Goal: Book appointment/travel/reservation

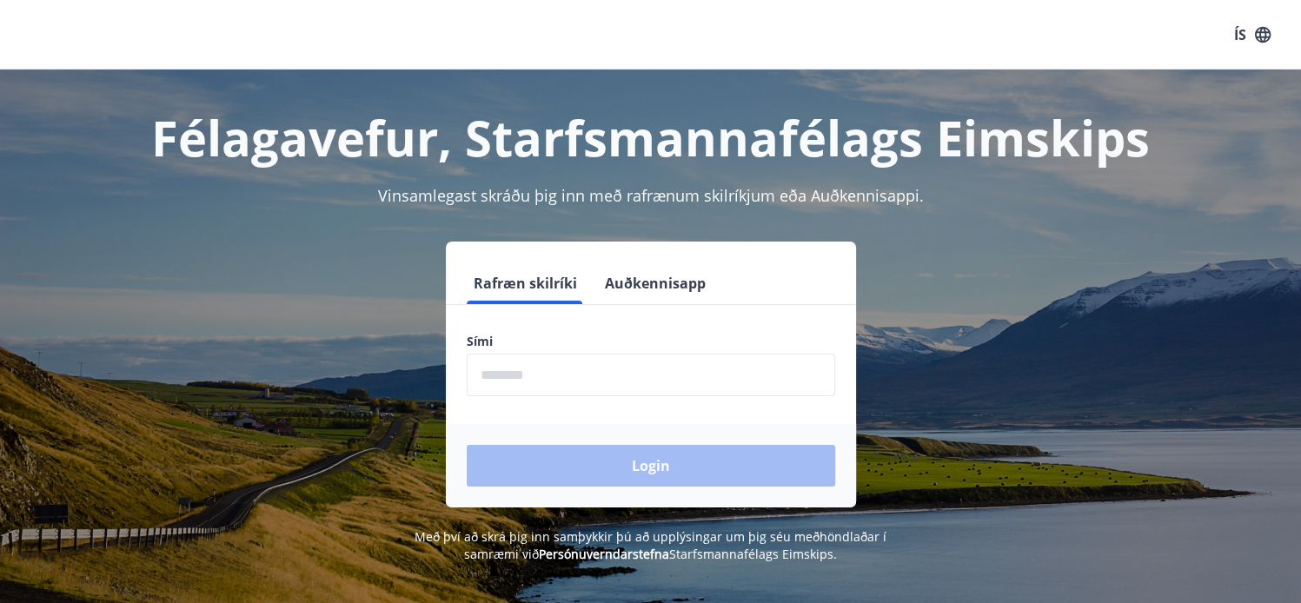
click at [586, 373] on input "phone" at bounding box center [651, 375] width 368 height 43
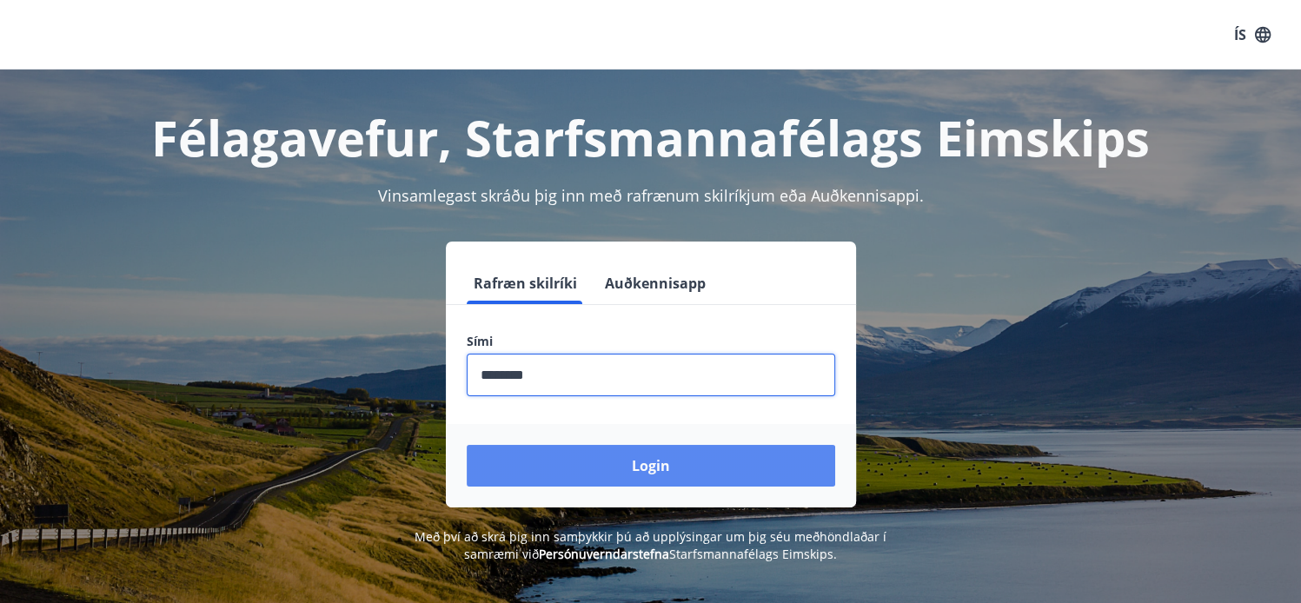
type input "********"
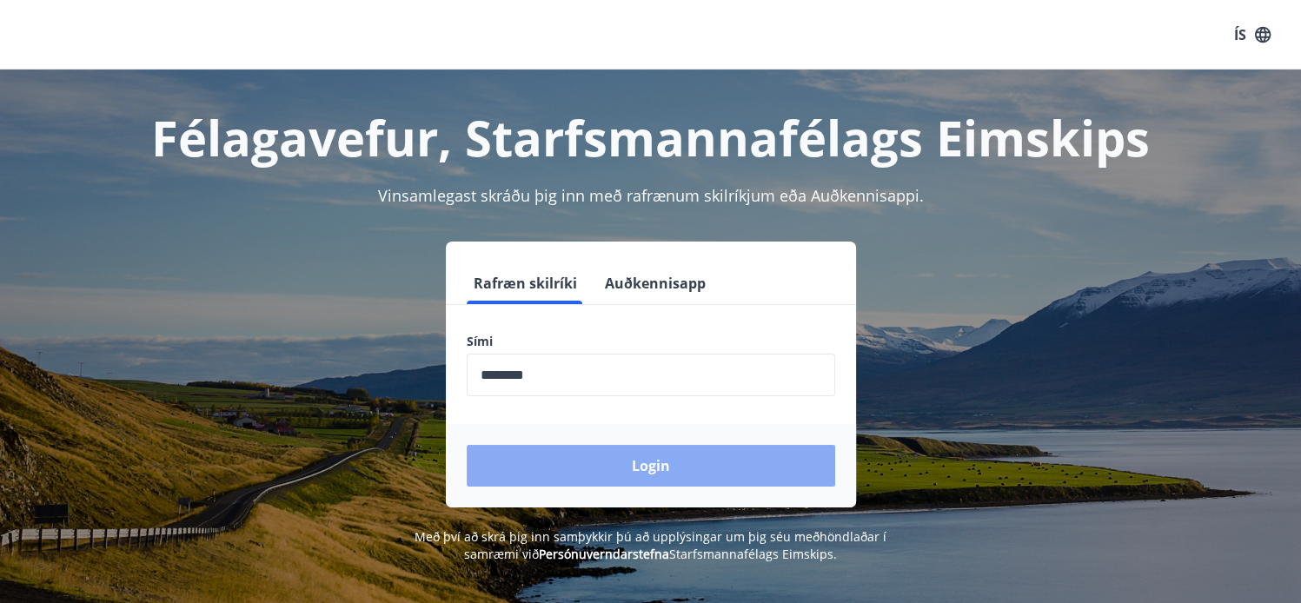
click at [633, 477] on button "Login" at bounding box center [651, 466] width 368 height 42
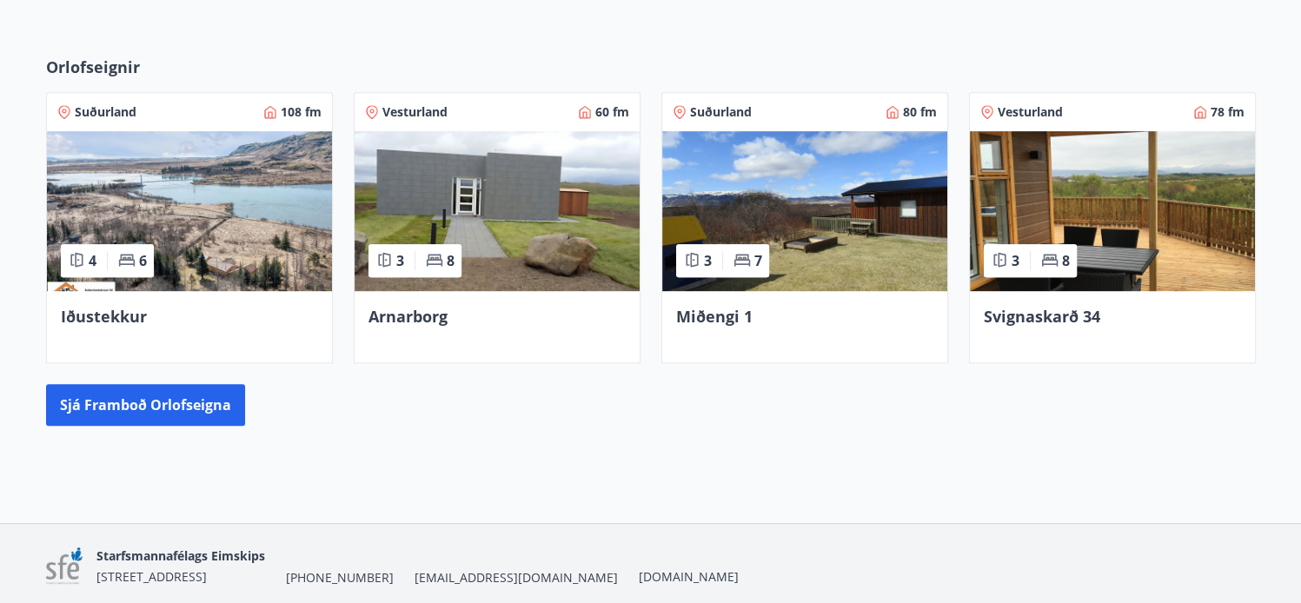
scroll to position [751, 0]
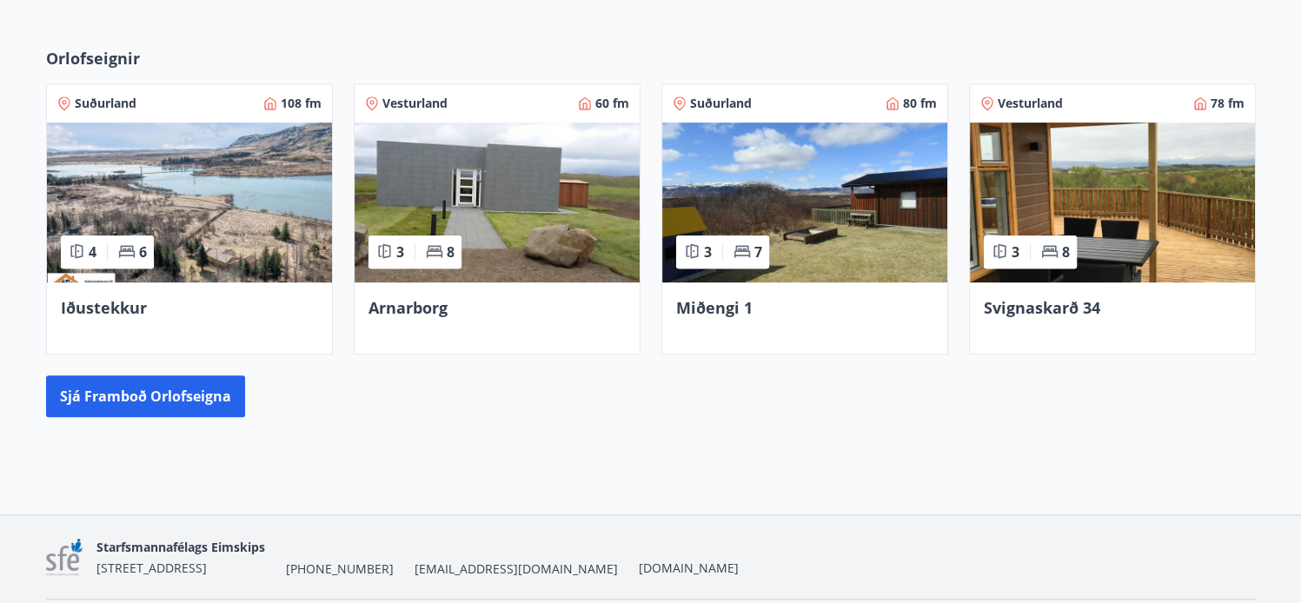
click at [1089, 297] on span "Svignaskarð 34" at bounding box center [1041, 307] width 116 height 21
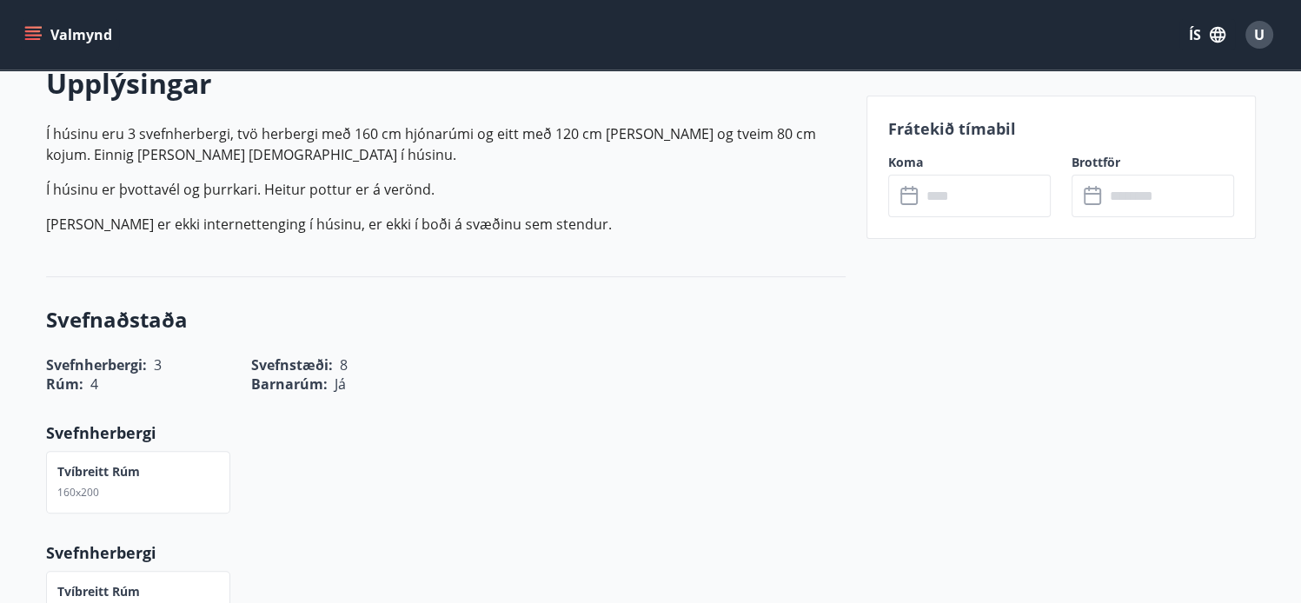
scroll to position [548, 0]
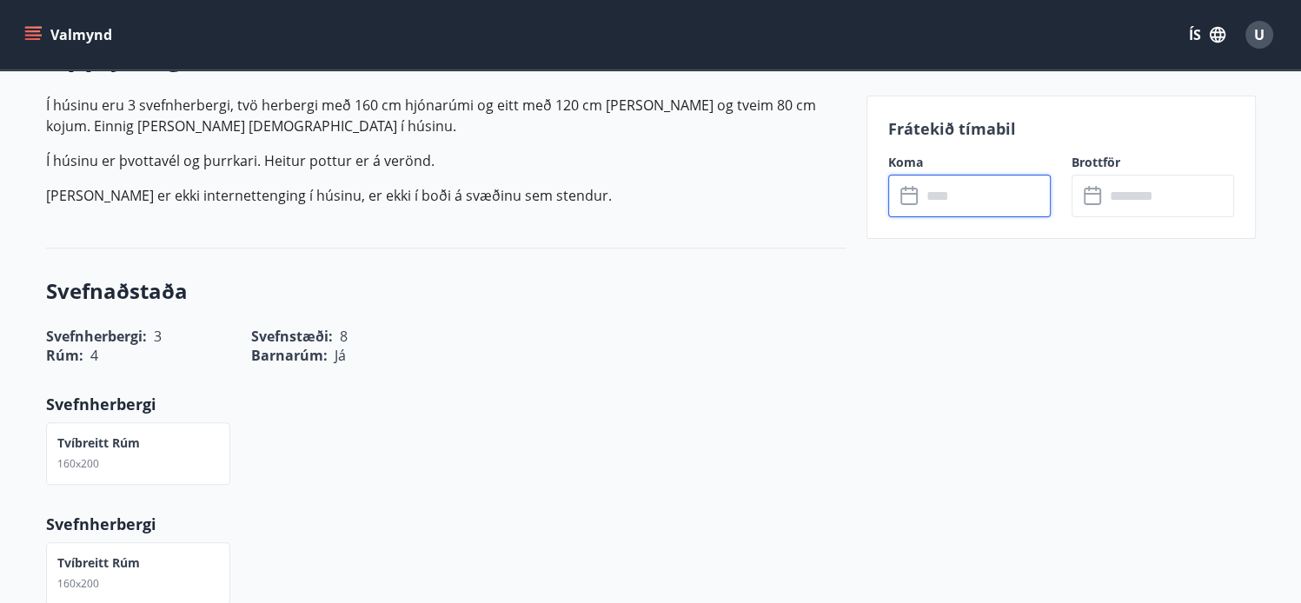
click at [965, 203] on input "text" at bounding box center [985, 196] width 129 height 43
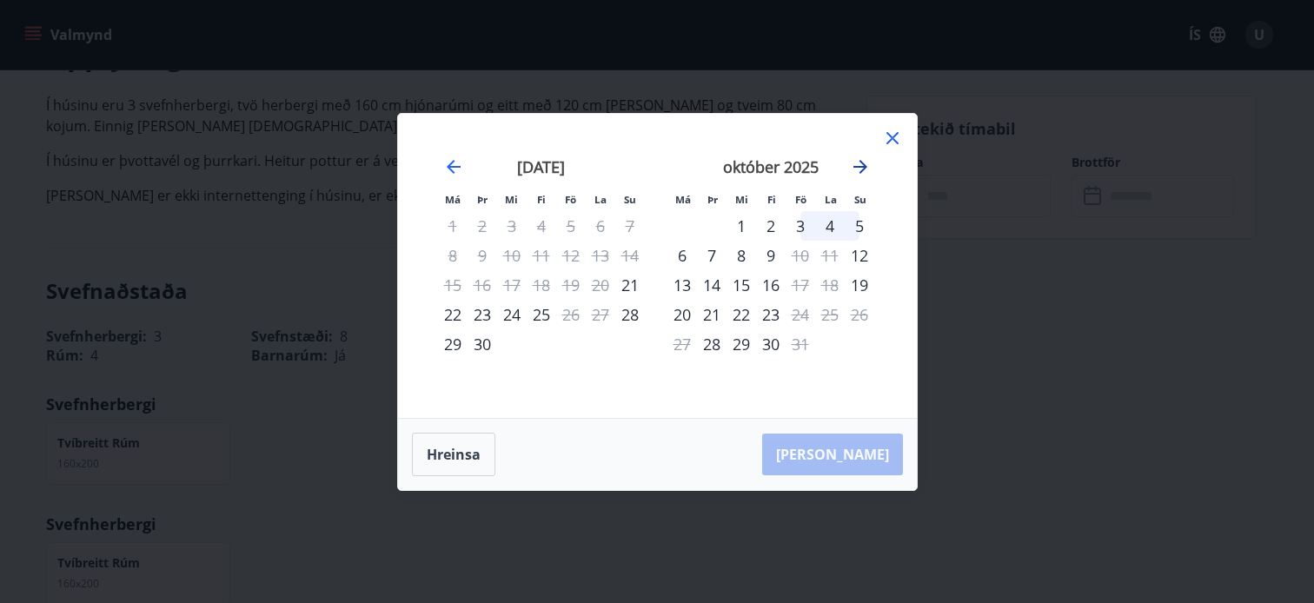
click at [863, 162] on icon "Move forward to switch to the next month." at bounding box center [860, 166] width 21 height 21
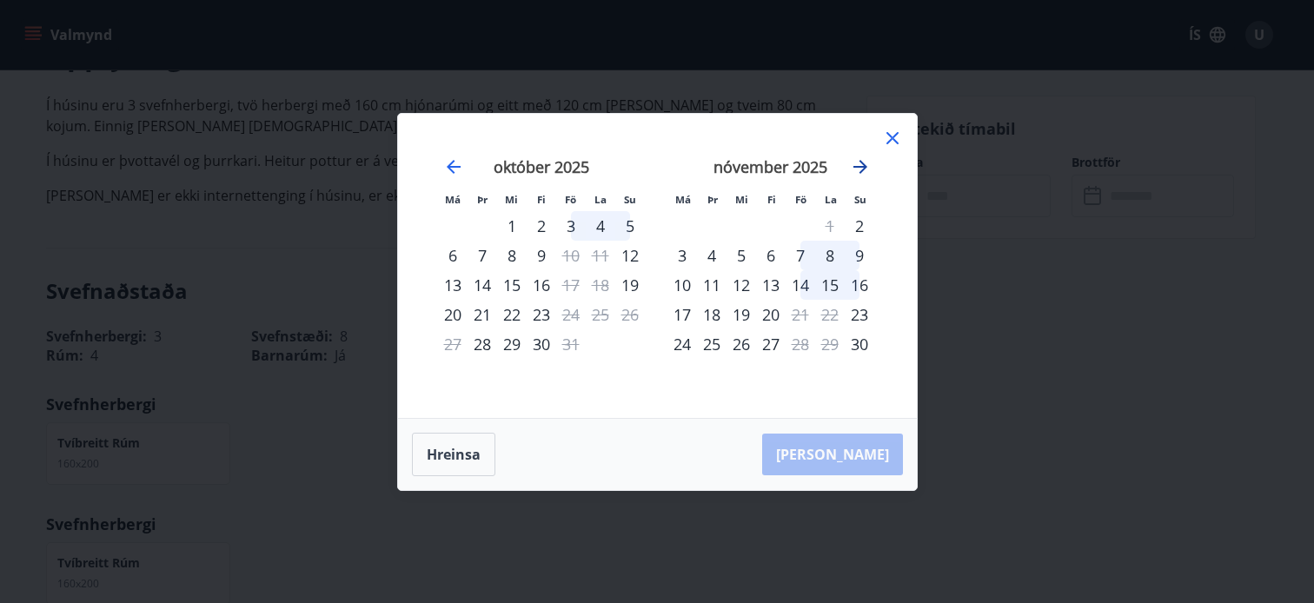
click at [863, 162] on icon "Move forward to switch to the next month." at bounding box center [860, 166] width 21 height 21
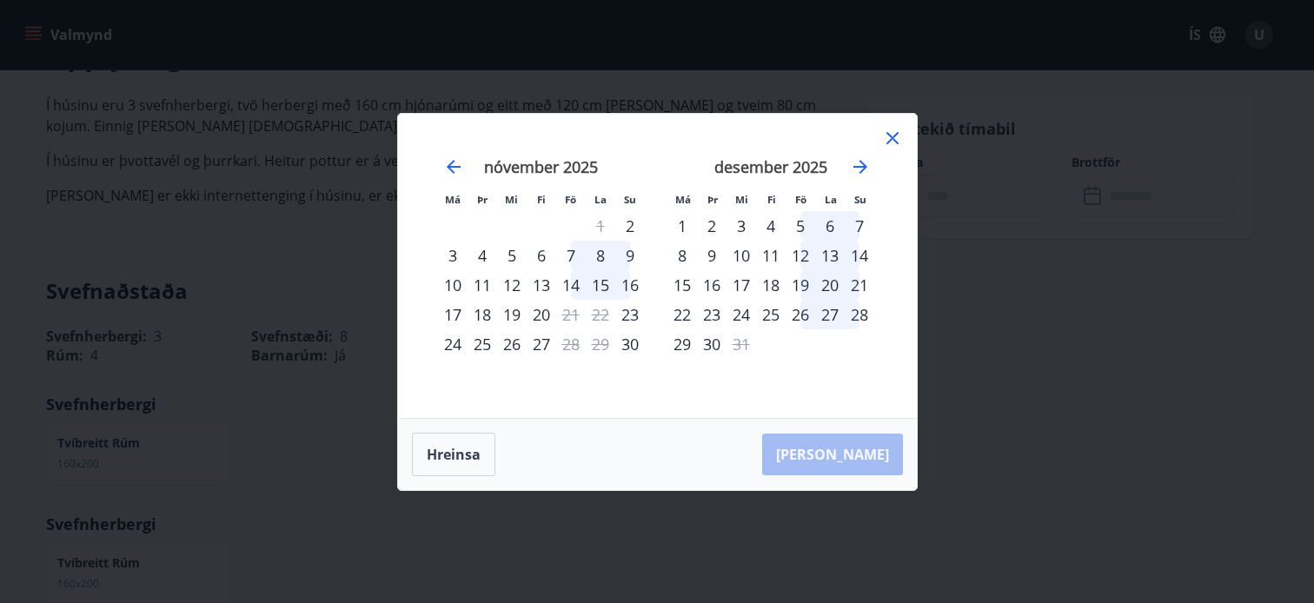
click at [566, 254] on div "7" at bounding box center [571, 256] width 30 height 30
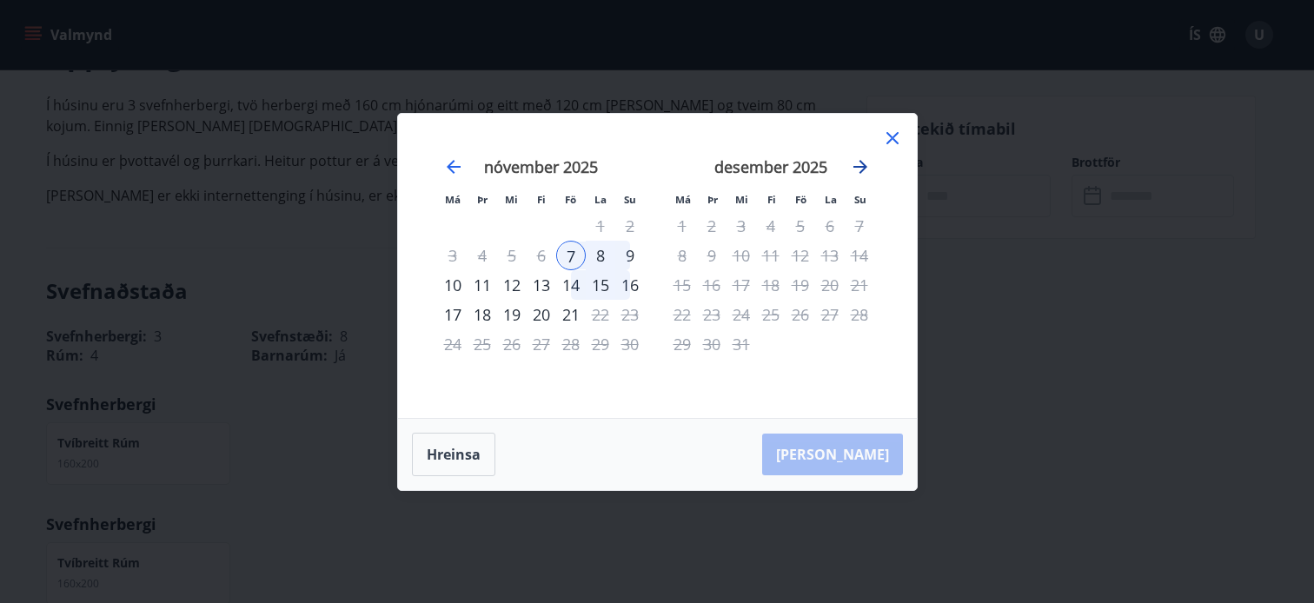
click at [858, 168] on icon "Move forward to switch to the next month." at bounding box center [860, 166] width 21 height 21
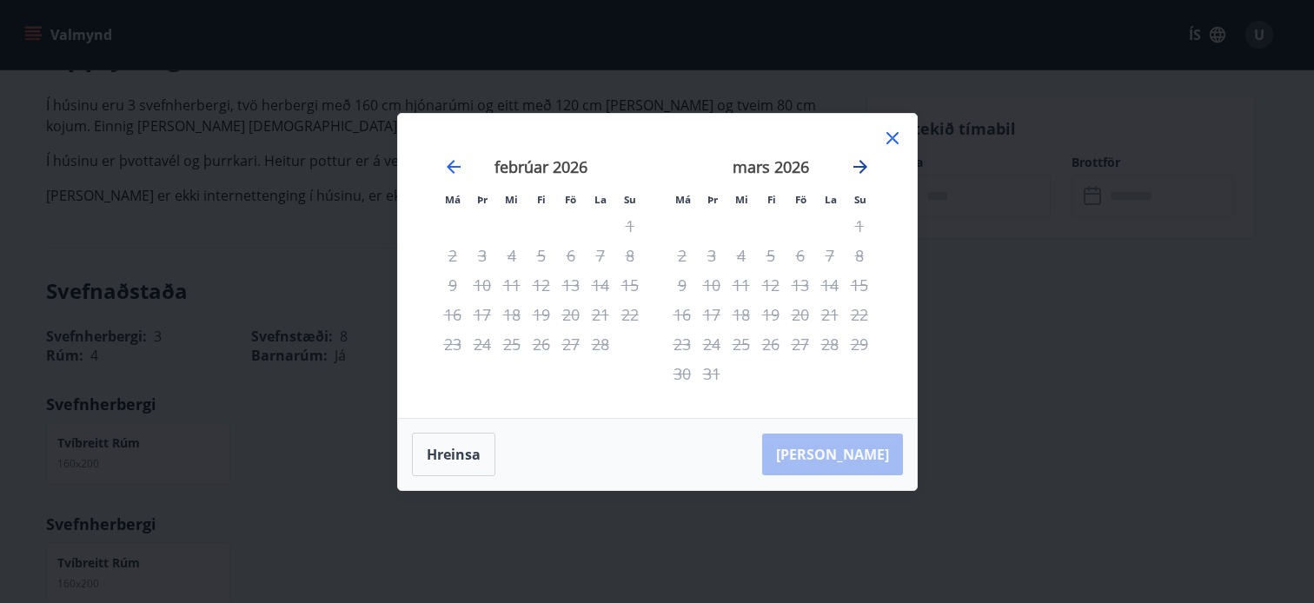
click at [858, 168] on icon "Move forward to switch to the next month." at bounding box center [860, 166] width 21 height 21
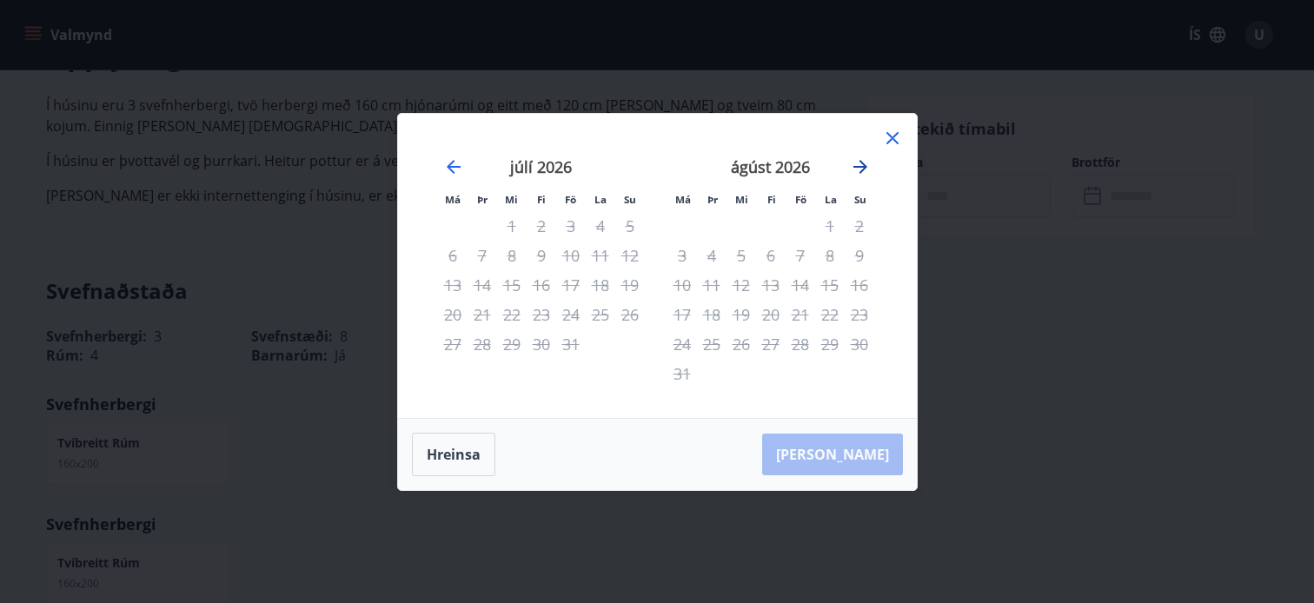
click at [858, 168] on icon "Move forward to switch to the next month." at bounding box center [860, 166] width 21 height 21
click at [893, 142] on icon at bounding box center [892, 138] width 21 height 21
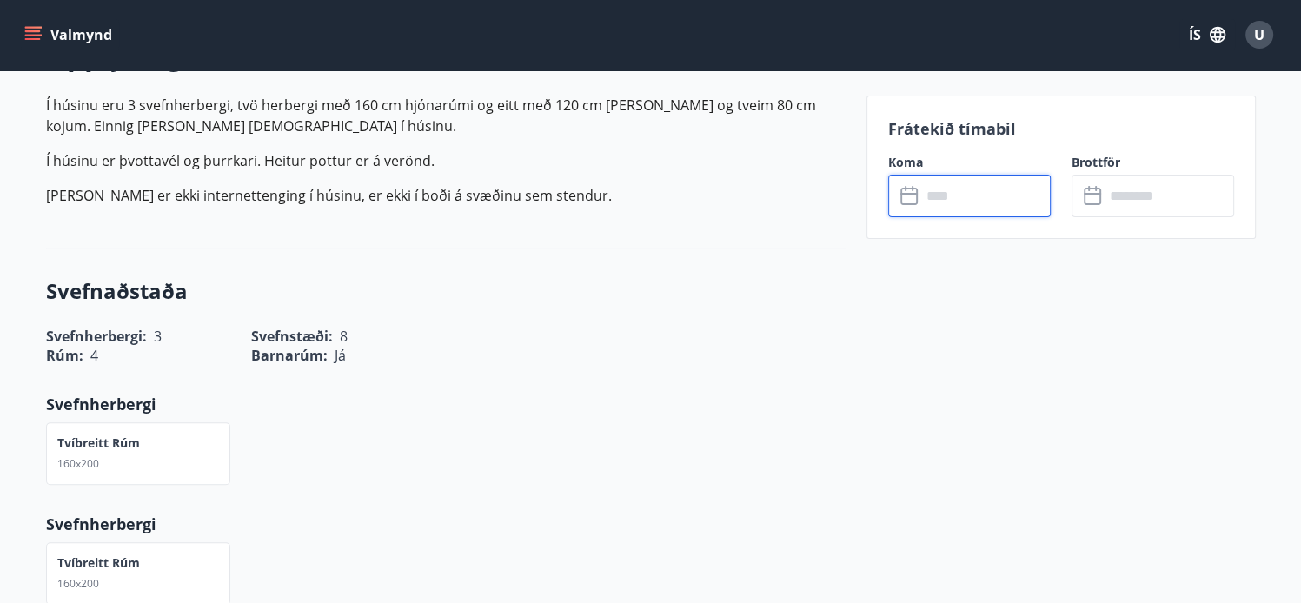
click at [778, 255] on div "Svefnaðstaða Svefnherbergi : 3 Svefnstæði : 8 Rúm : 4 Barnarúm : [PERSON_NAME] …" at bounding box center [445, 500] width 799 height 505
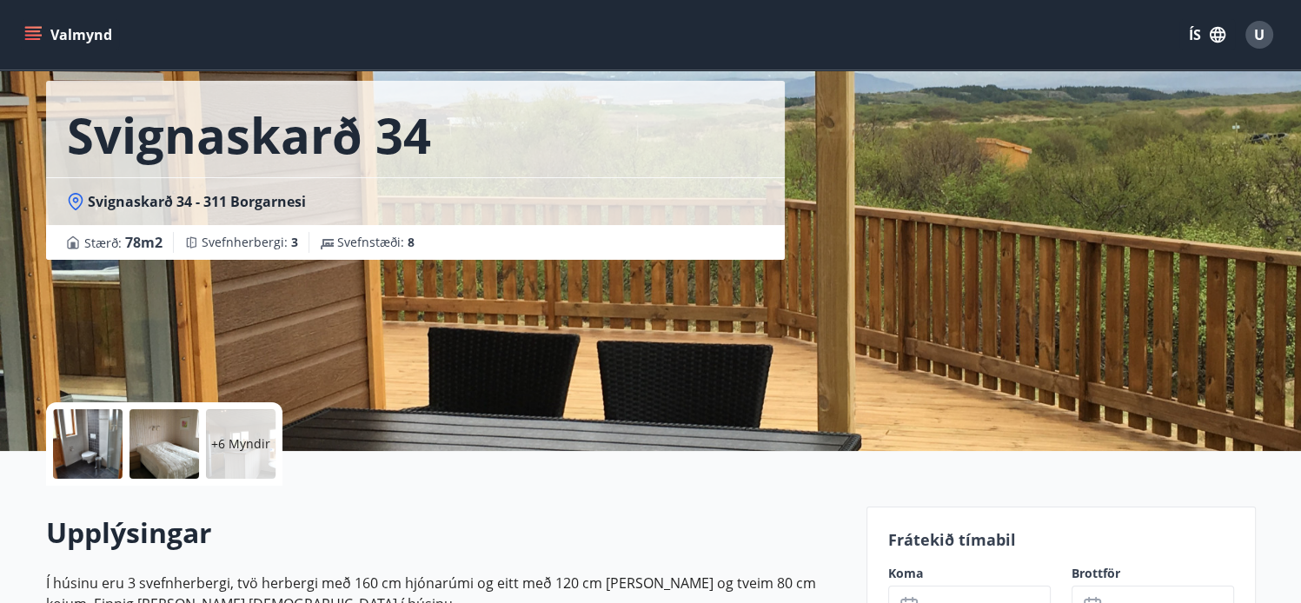
scroll to position [104, 0]
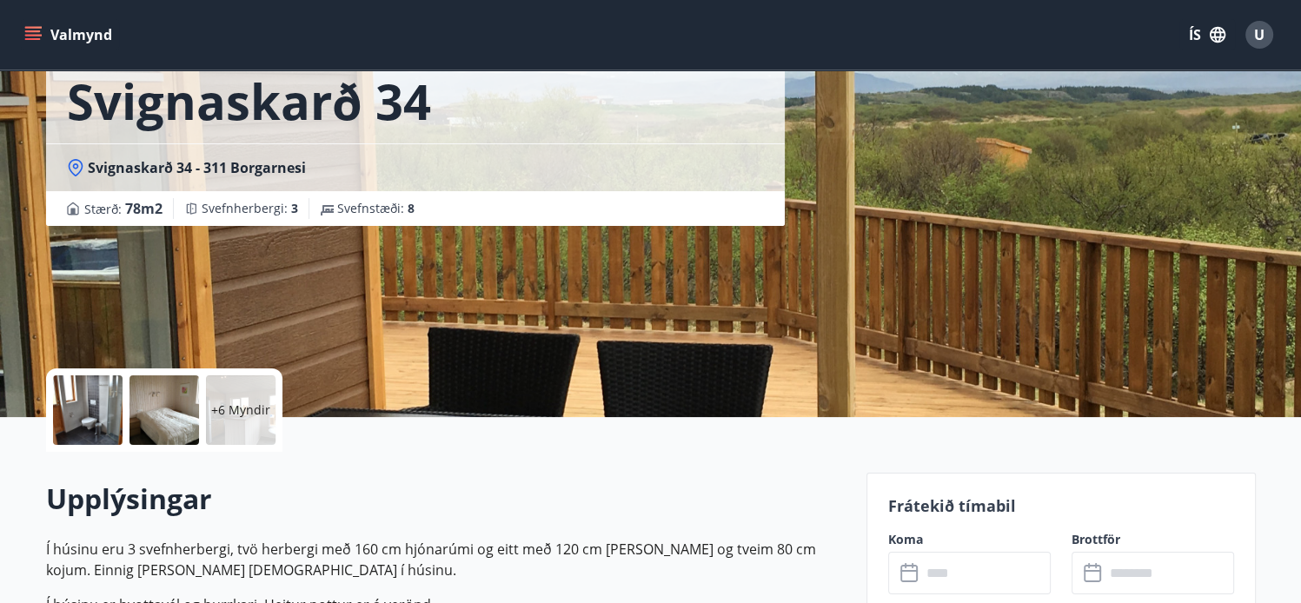
click at [243, 394] on div "+6 Myndir" at bounding box center [241, 410] width 70 height 70
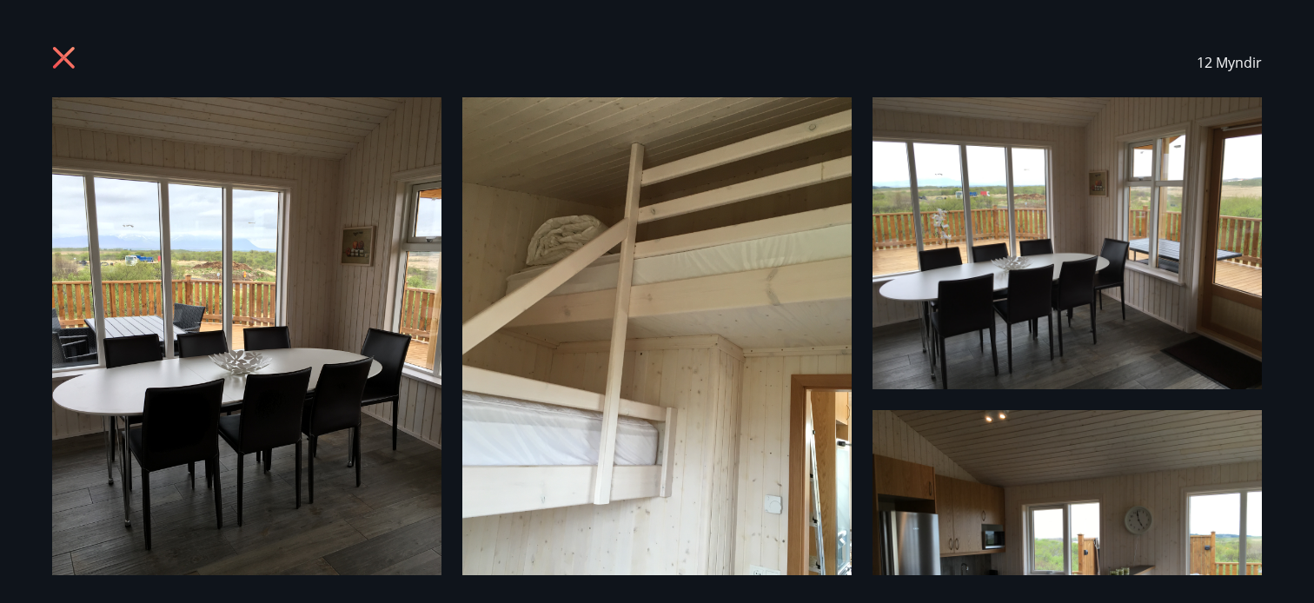
click at [250, 336] on img at bounding box center [246, 356] width 389 height 519
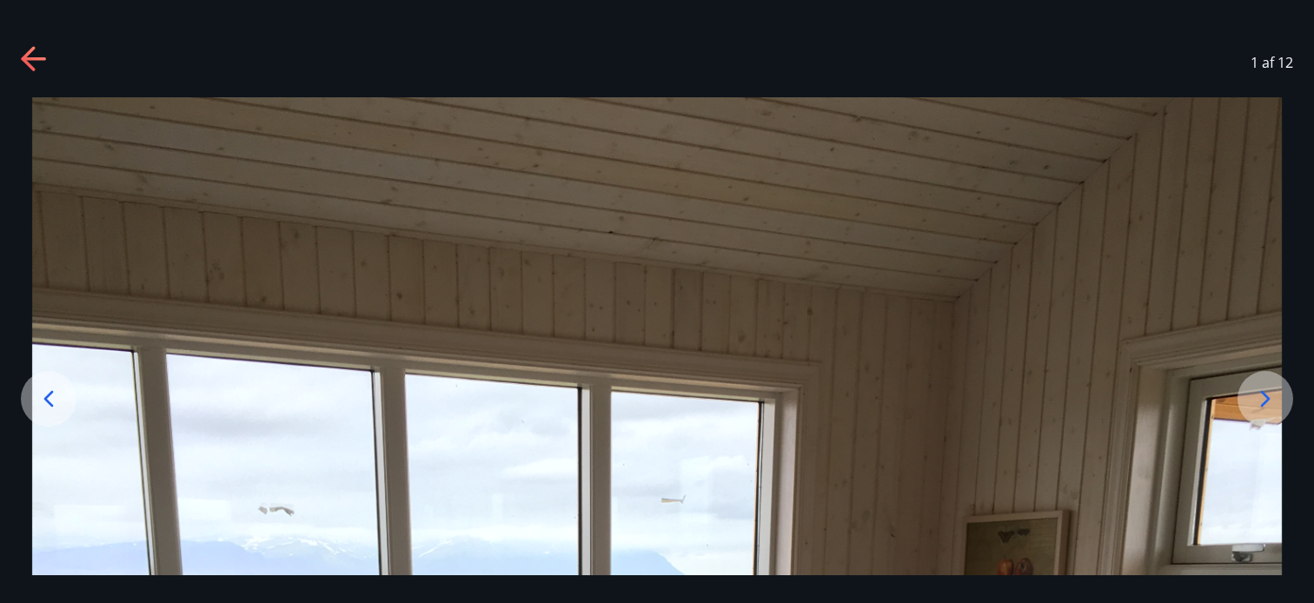
click at [31, 68] on icon at bounding box center [28, 58] width 14 height 24
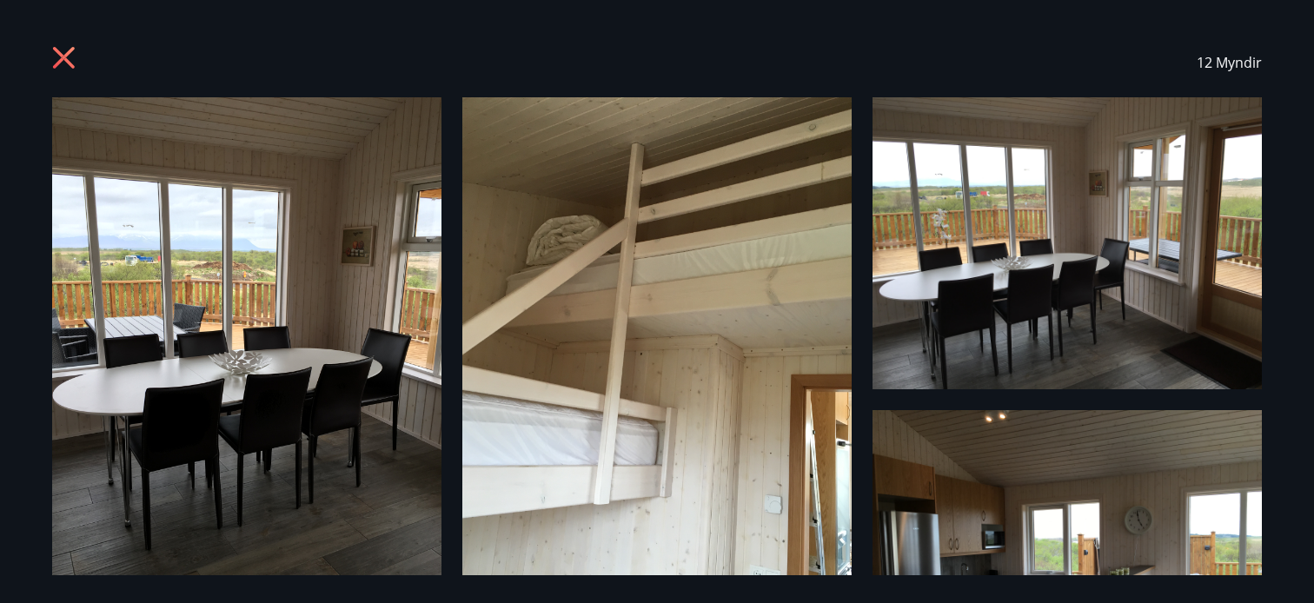
click at [57, 67] on icon at bounding box center [66, 60] width 28 height 28
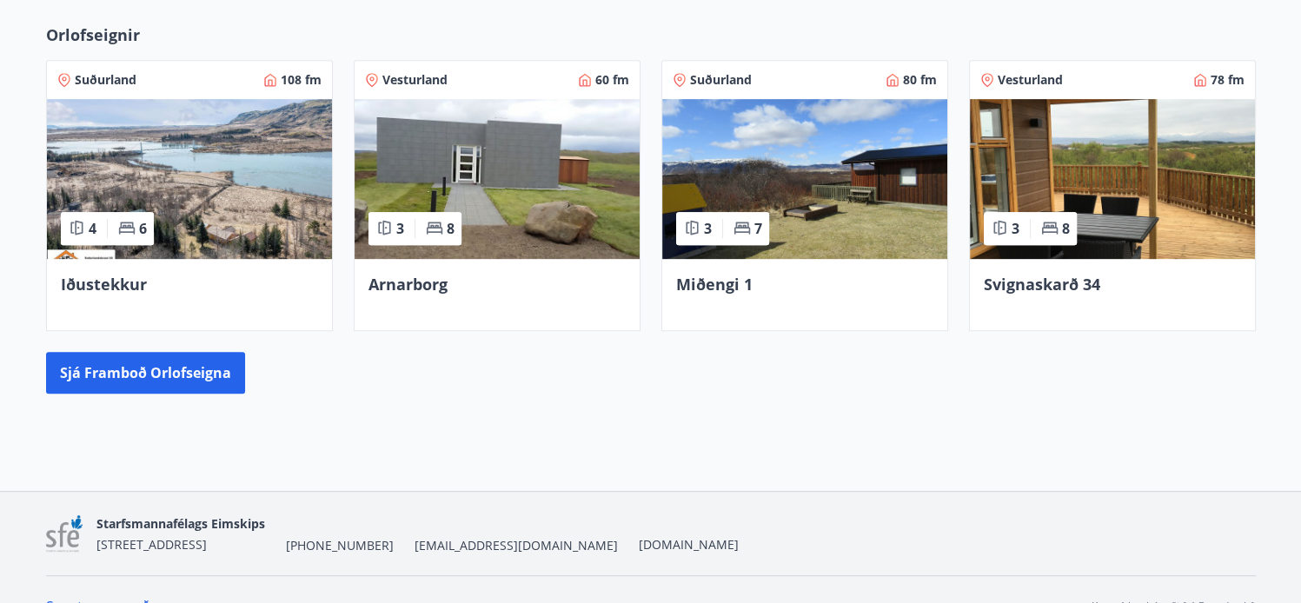
scroll to position [808, 0]
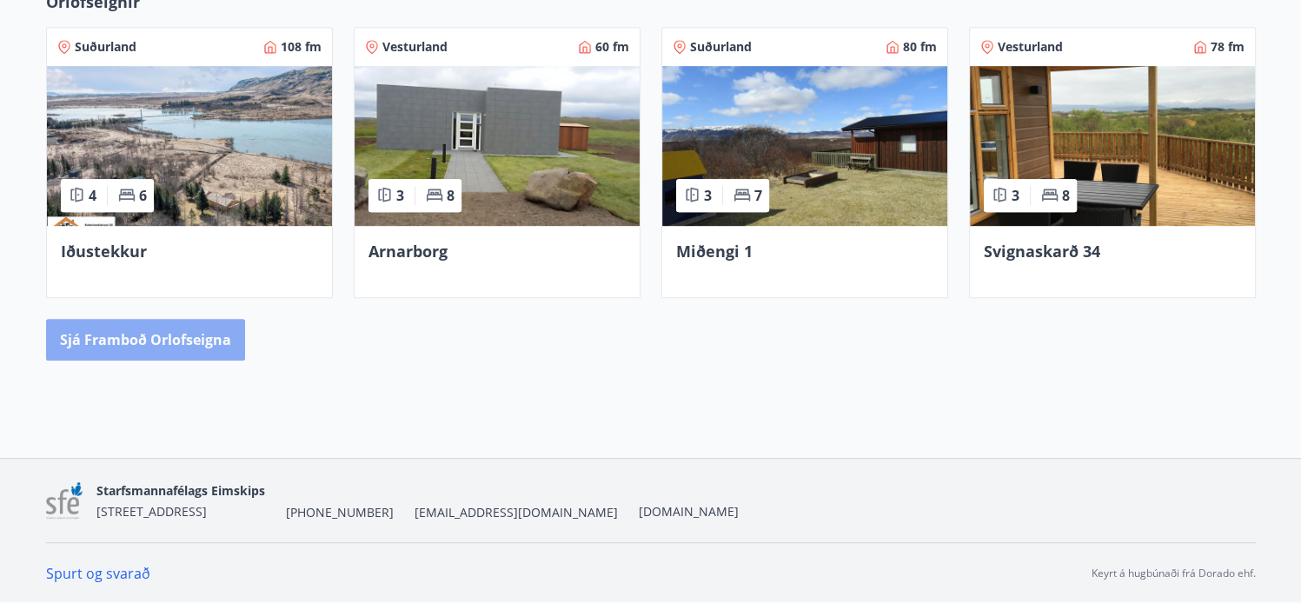
click at [175, 334] on button "Sjá framboð orlofseigna" at bounding box center [145, 340] width 199 height 42
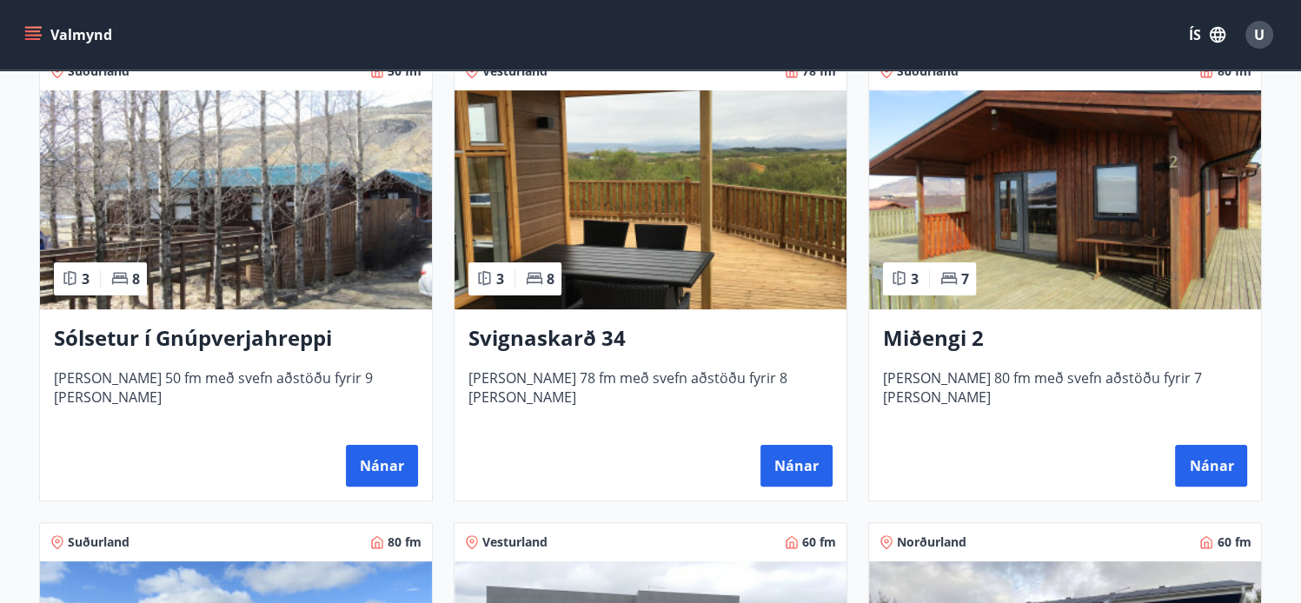
scroll to position [382, 0]
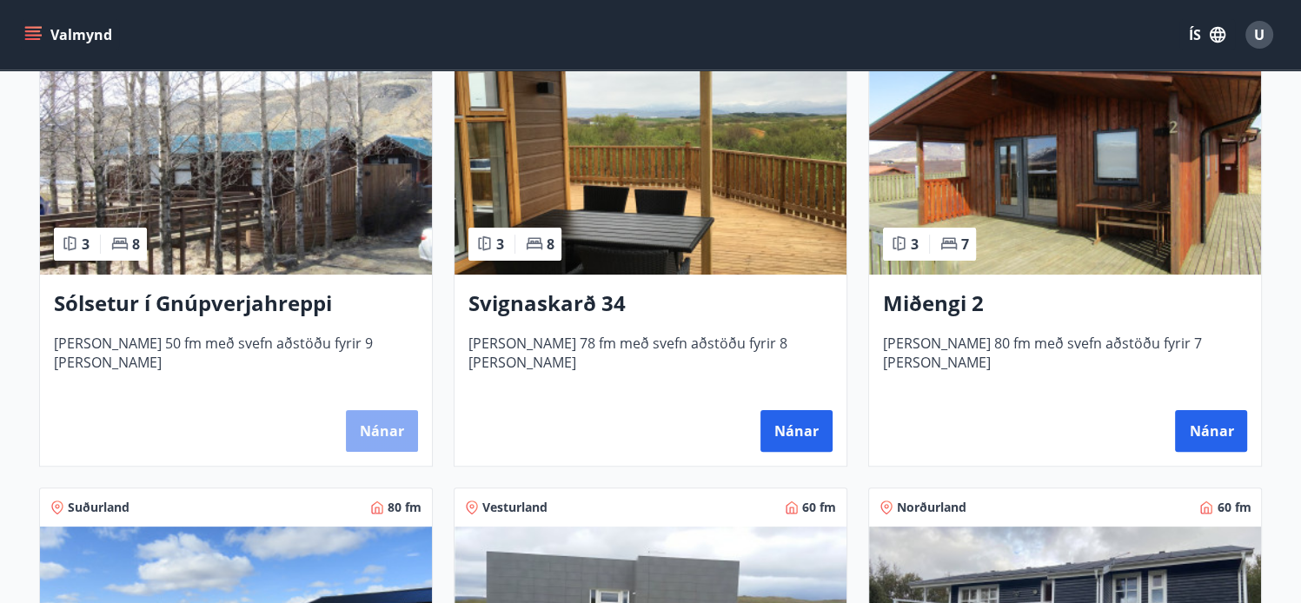
click at [372, 435] on button "Nánar" at bounding box center [382, 431] width 72 height 42
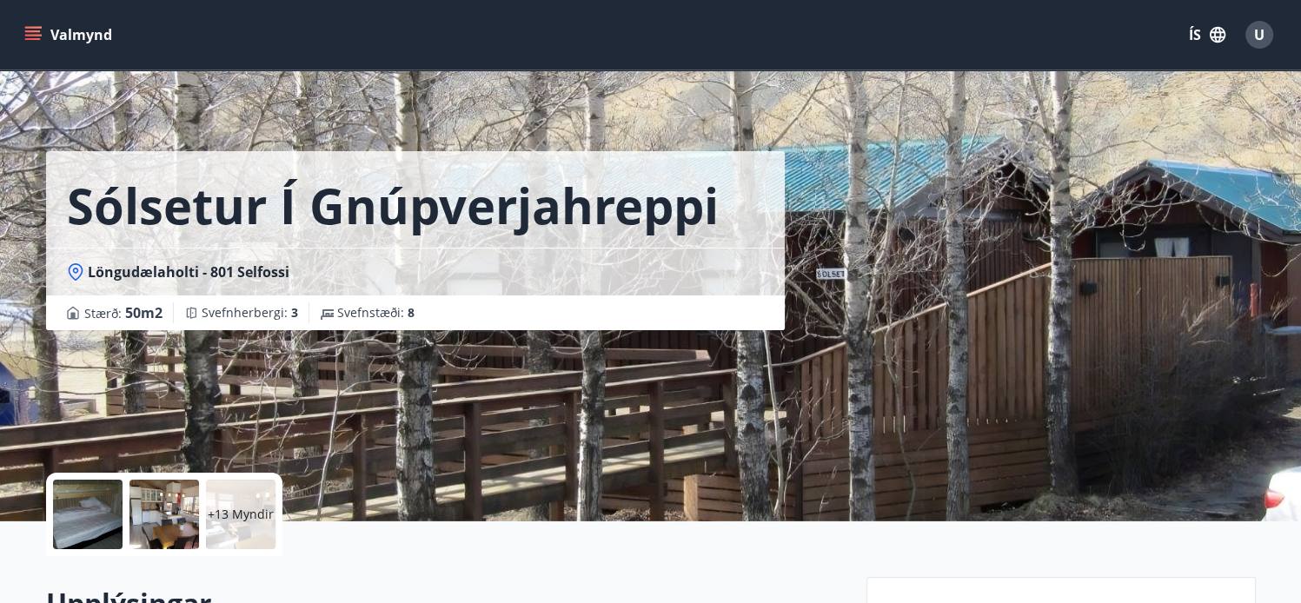
click at [236, 526] on div "+13 Myndir" at bounding box center [241, 515] width 70 height 70
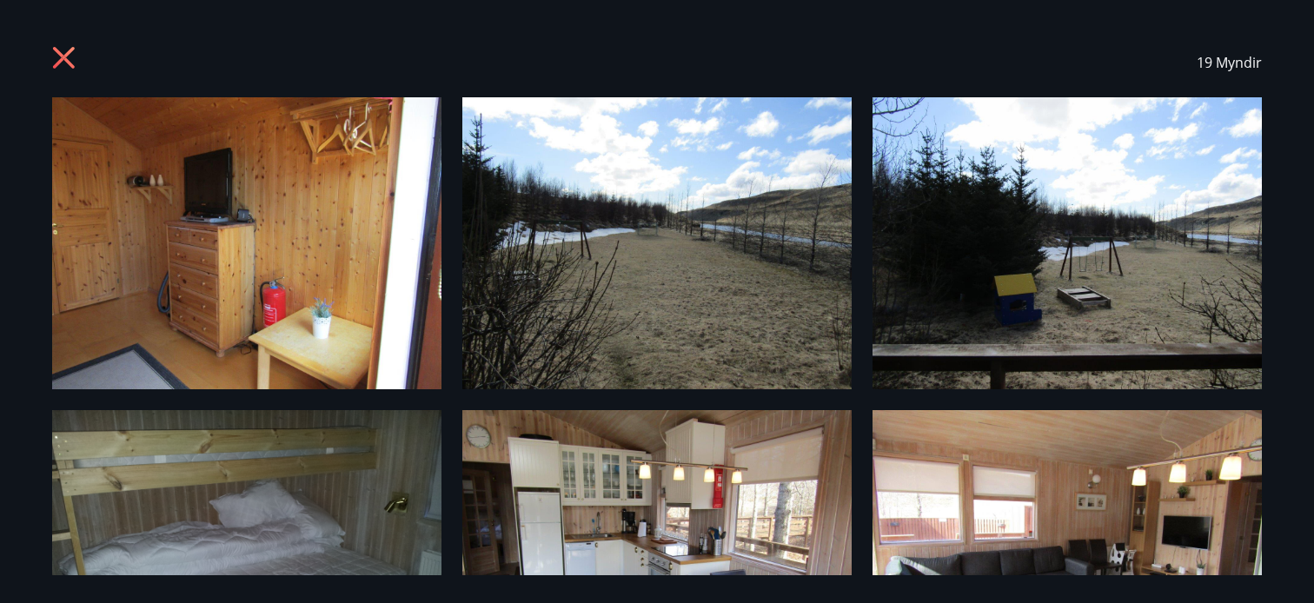
click at [267, 285] on img at bounding box center [246, 243] width 389 height 292
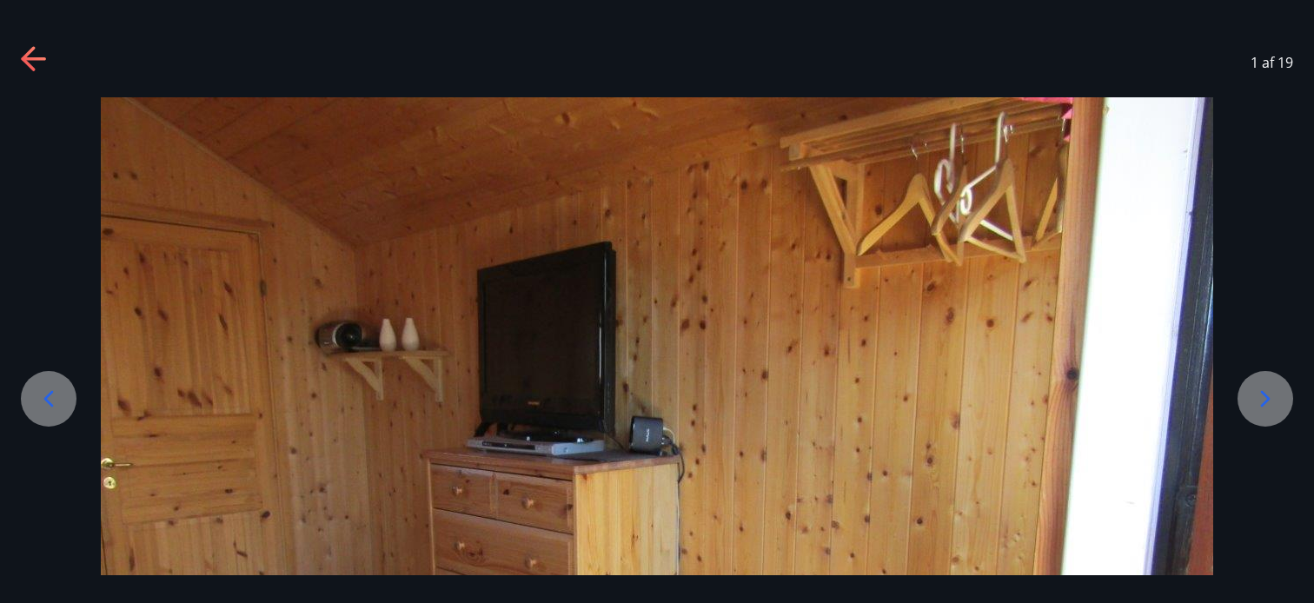
click at [1260, 385] on icon at bounding box center [1265, 399] width 28 height 28
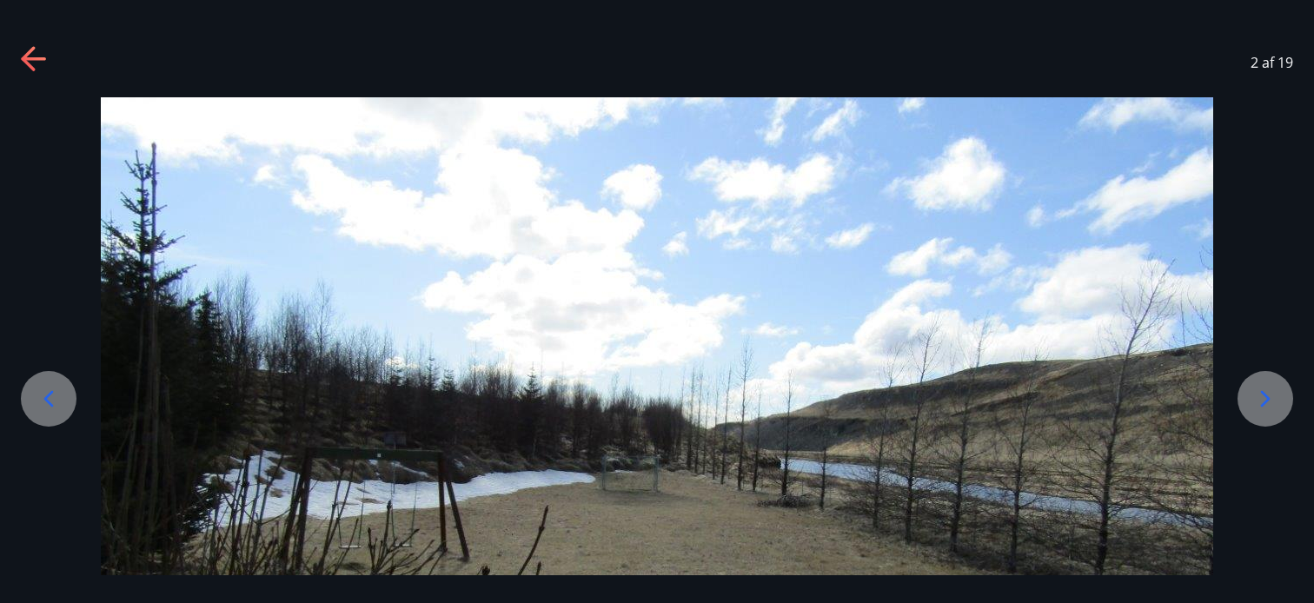
click at [1260, 385] on icon at bounding box center [1265, 399] width 28 height 28
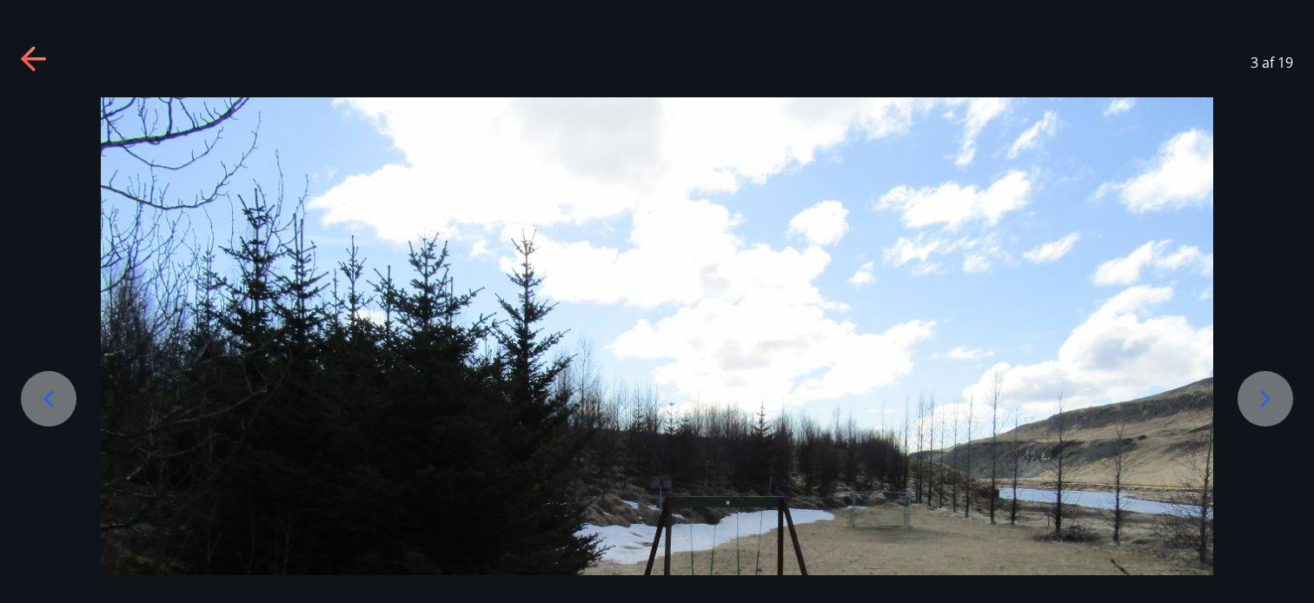
click at [1260, 385] on icon at bounding box center [1265, 399] width 28 height 28
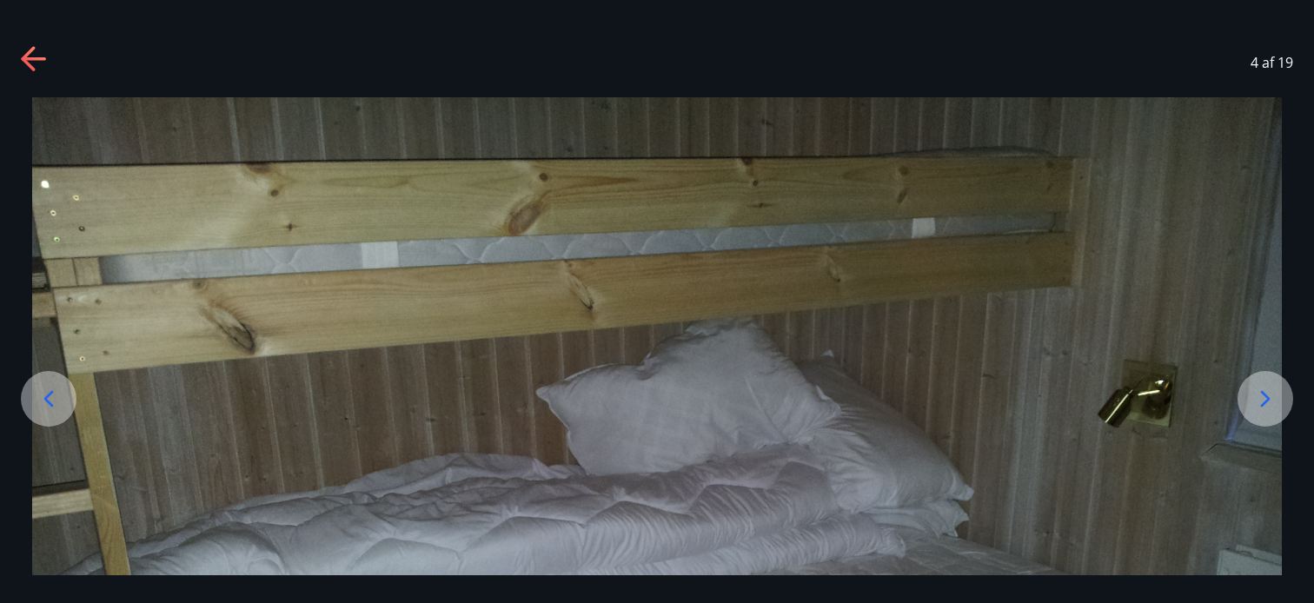
click at [1260, 385] on icon at bounding box center [1265, 399] width 28 height 28
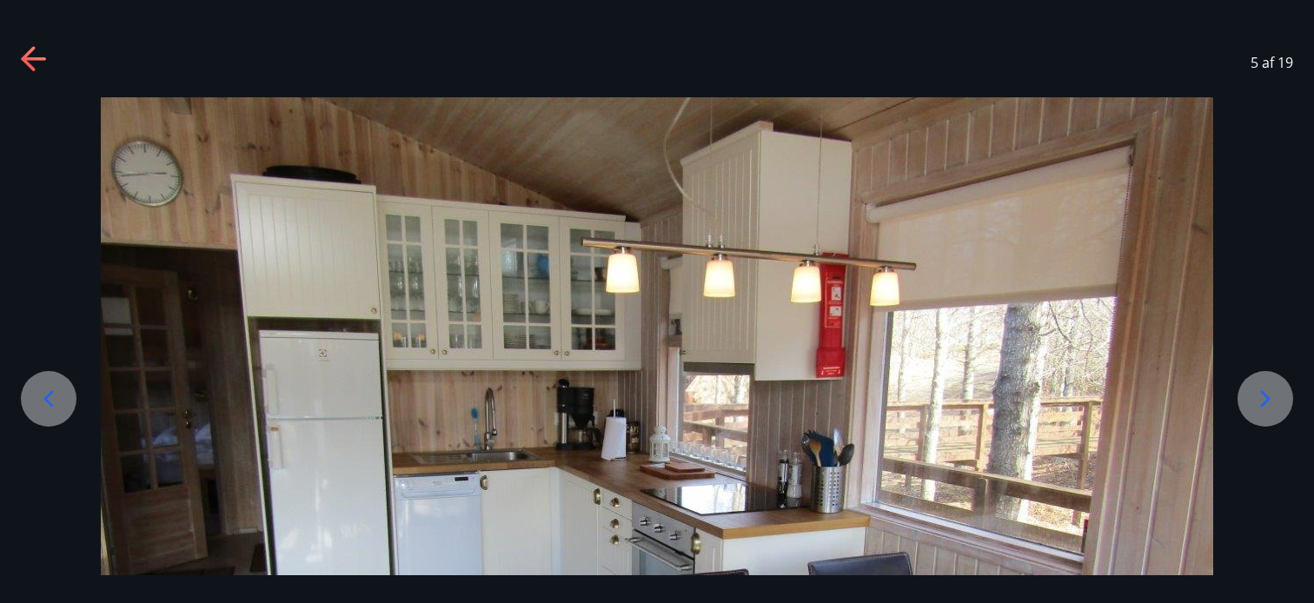
click at [1260, 394] on icon at bounding box center [1265, 399] width 28 height 28
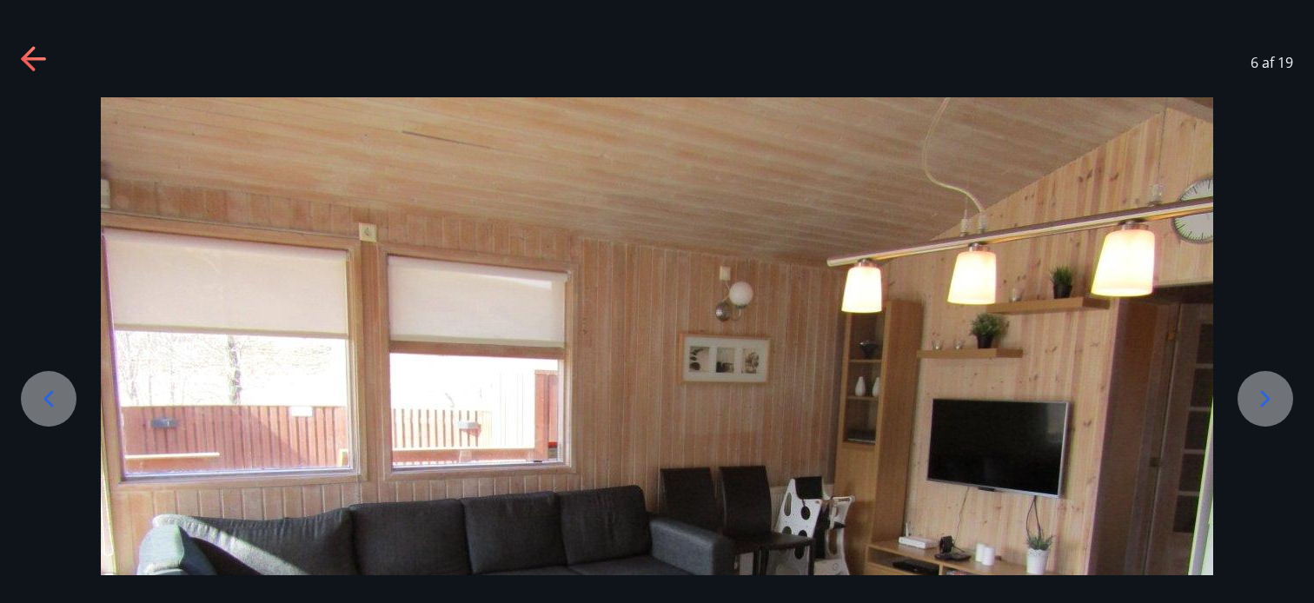
click at [1260, 409] on icon at bounding box center [1265, 399] width 28 height 28
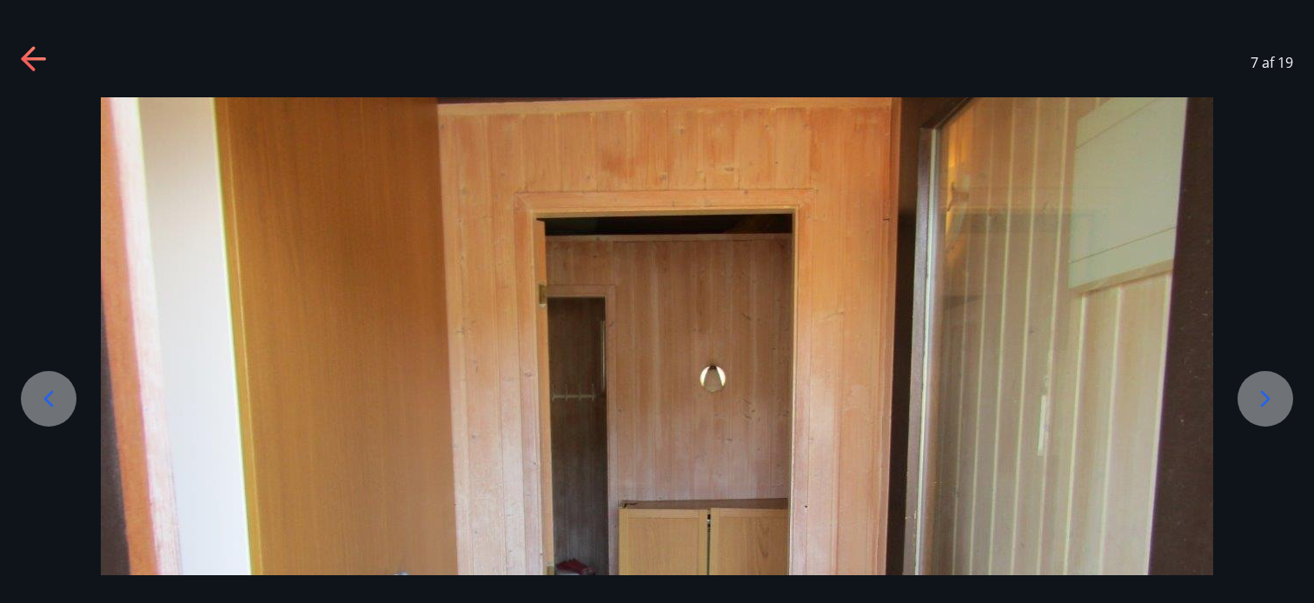
click at [1260, 409] on icon at bounding box center [1265, 399] width 28 height 28
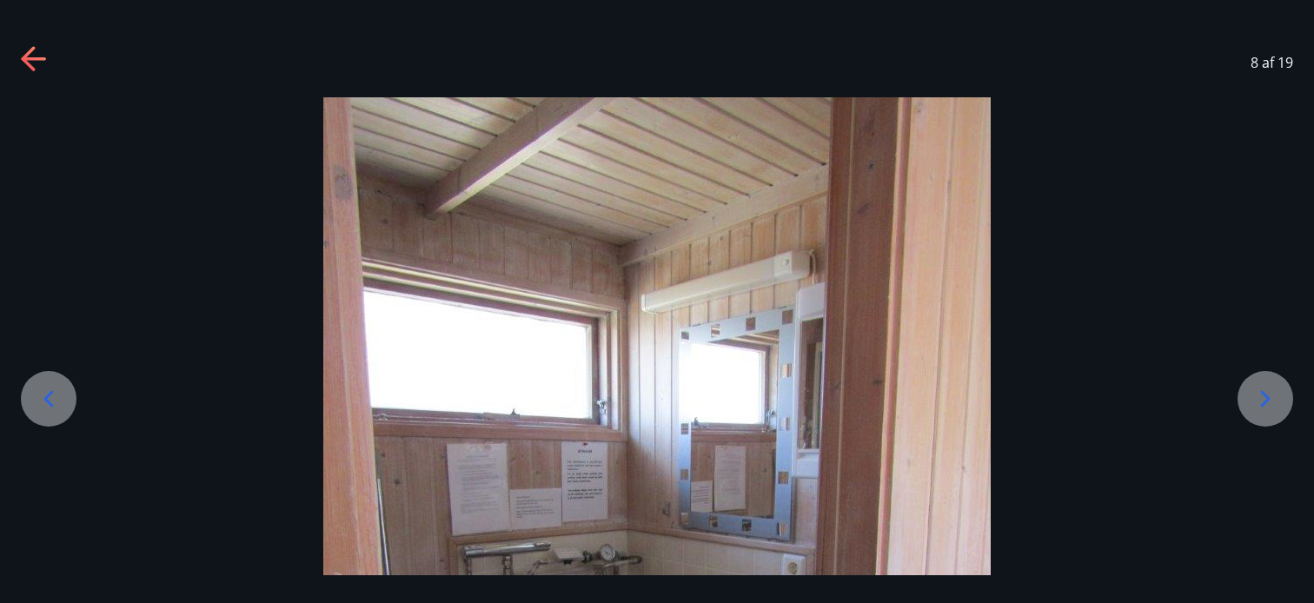
click at [851, 324] on img at bounding box center [656, 542] width 667 height 890
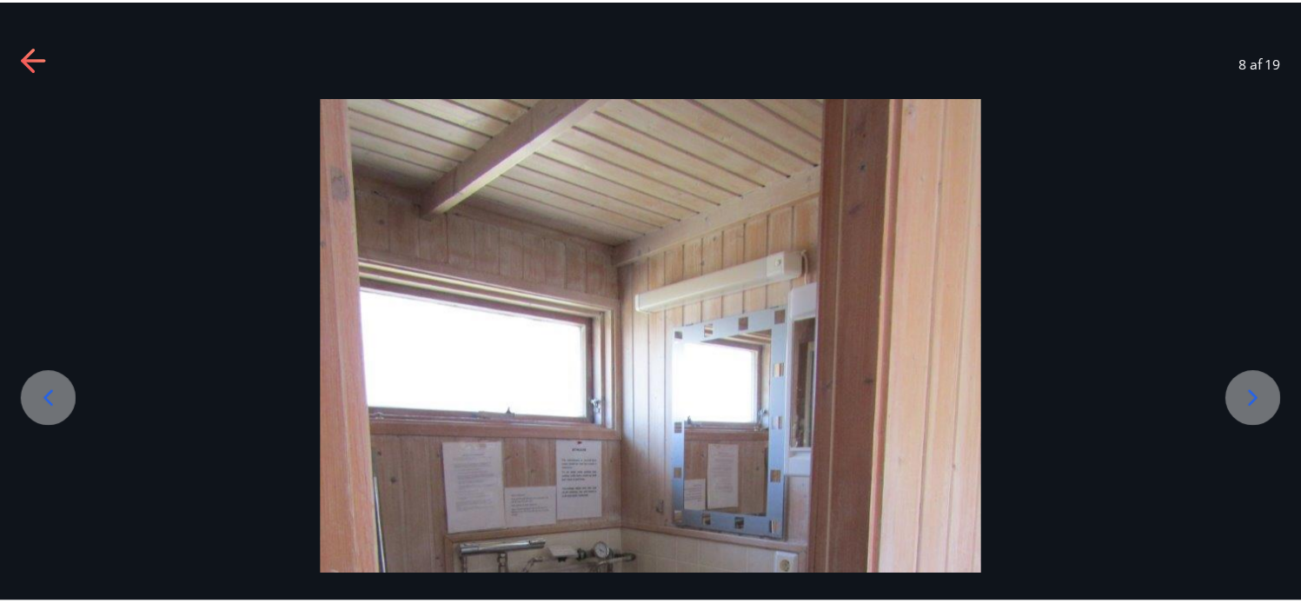
scroll to position [70, 0]
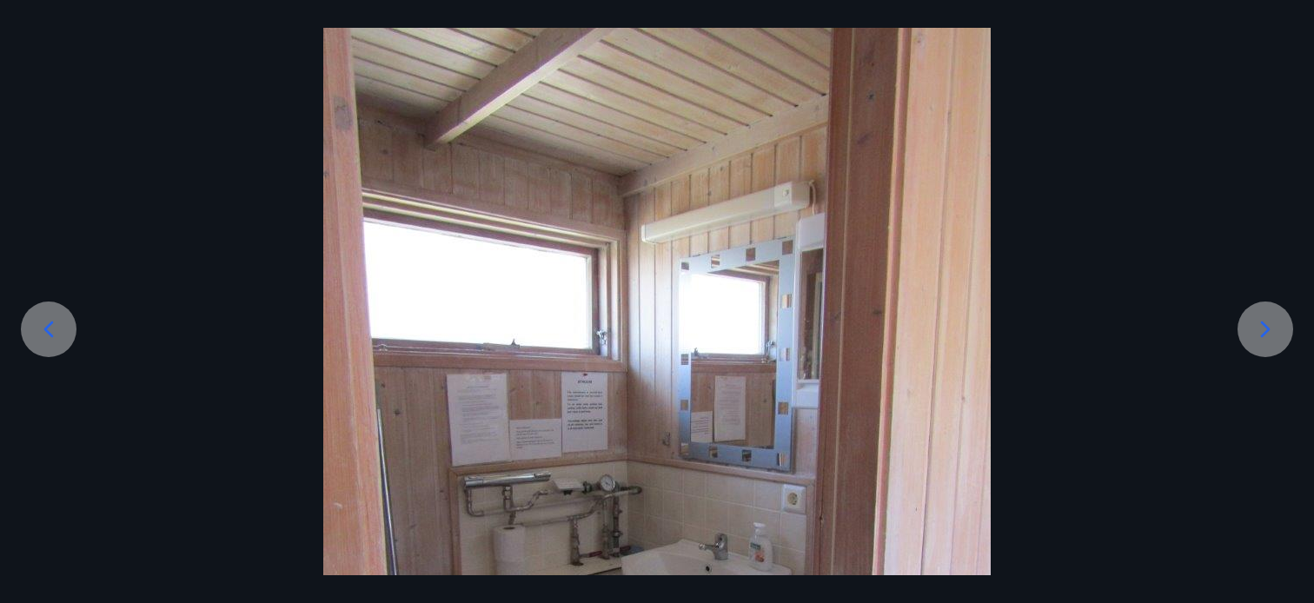
click at [1274, 301] on div at bounding box center [657, 473] width 1314 height 890
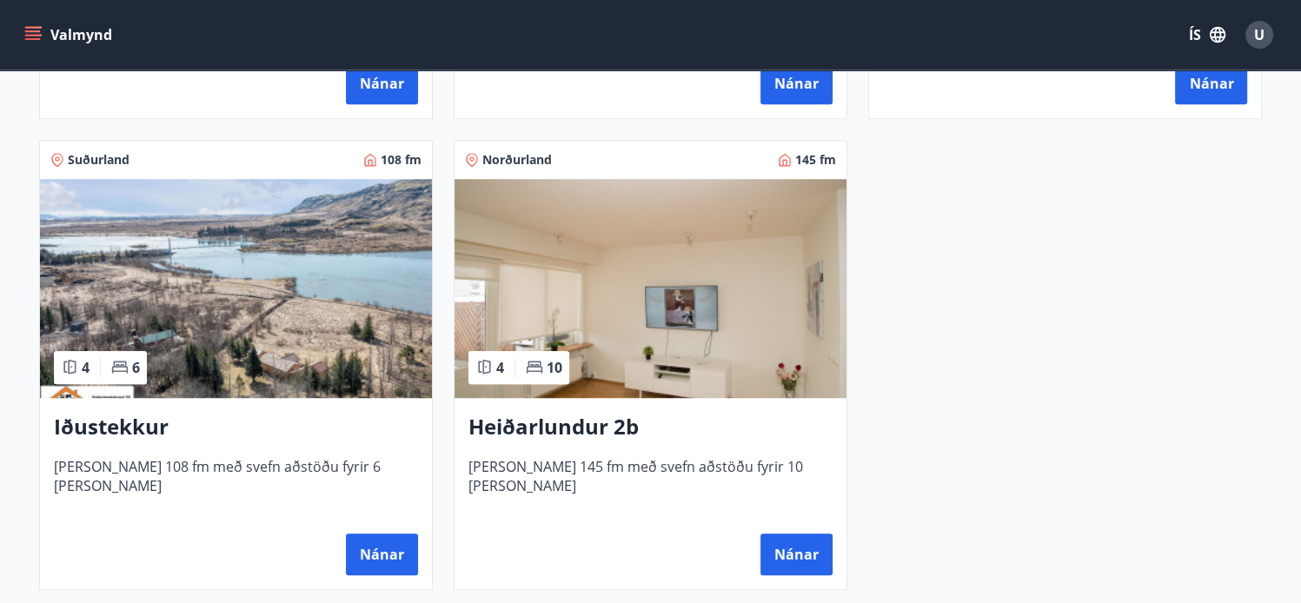
scroll to position [1251, 0]
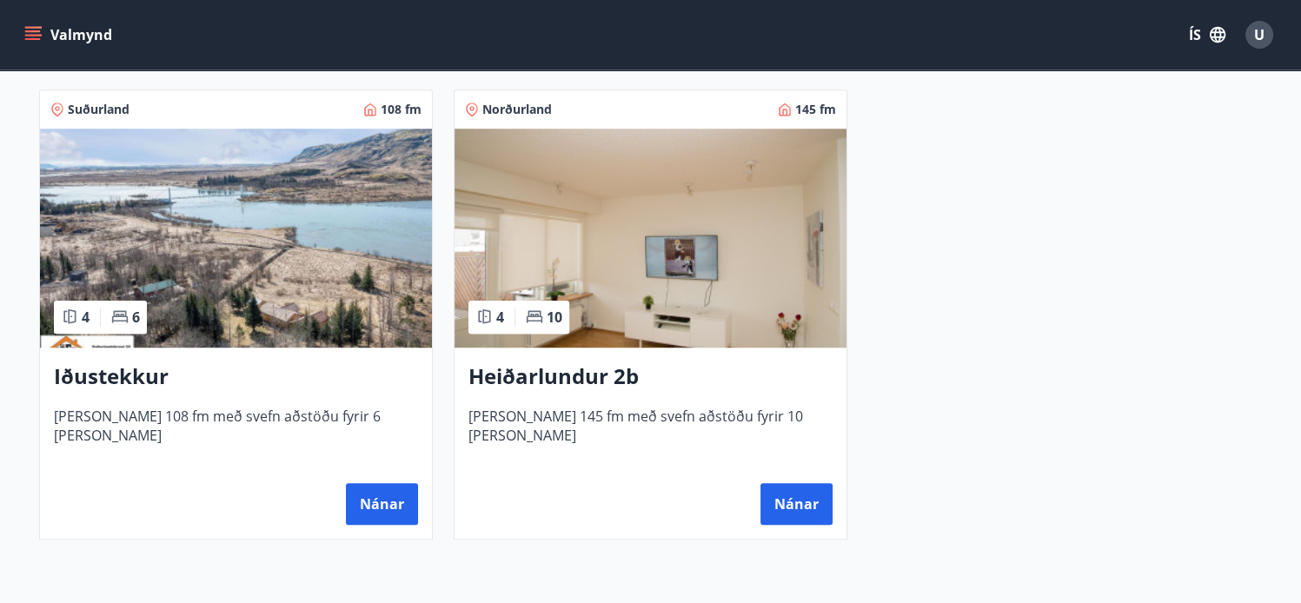
click at [552, 317] on span "10" at bounding box center [554, 317] width 16 height 19
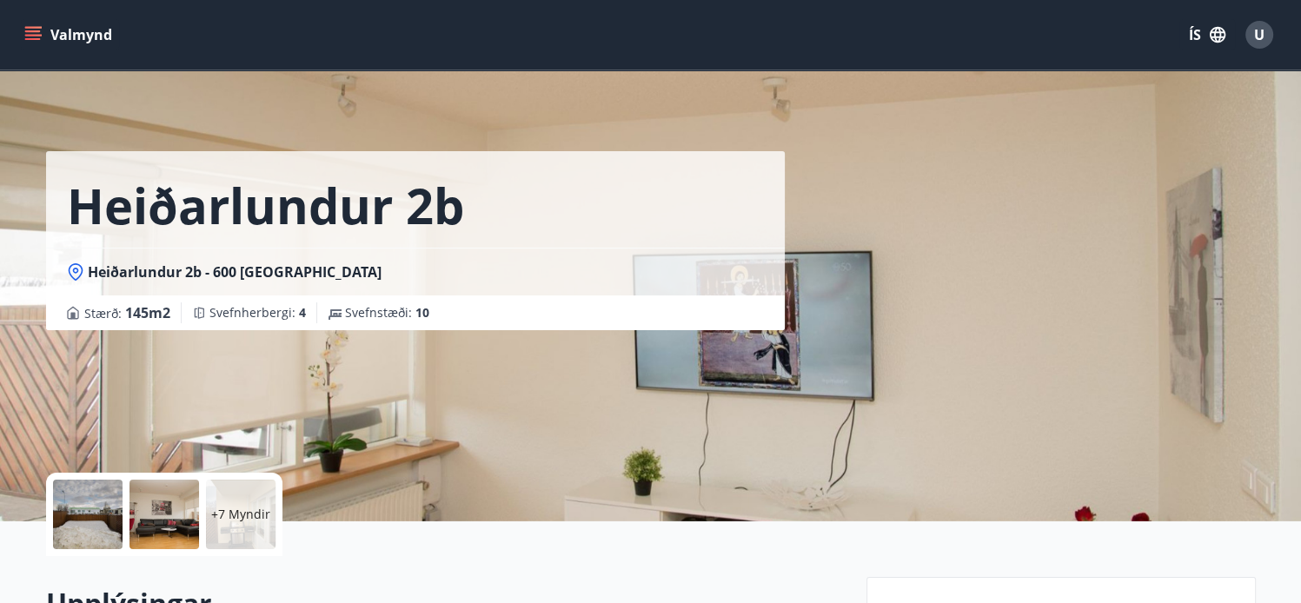
click at [248, 486] on div "+7 Myndir" at bounding box center [241, 515] width 70 height 70
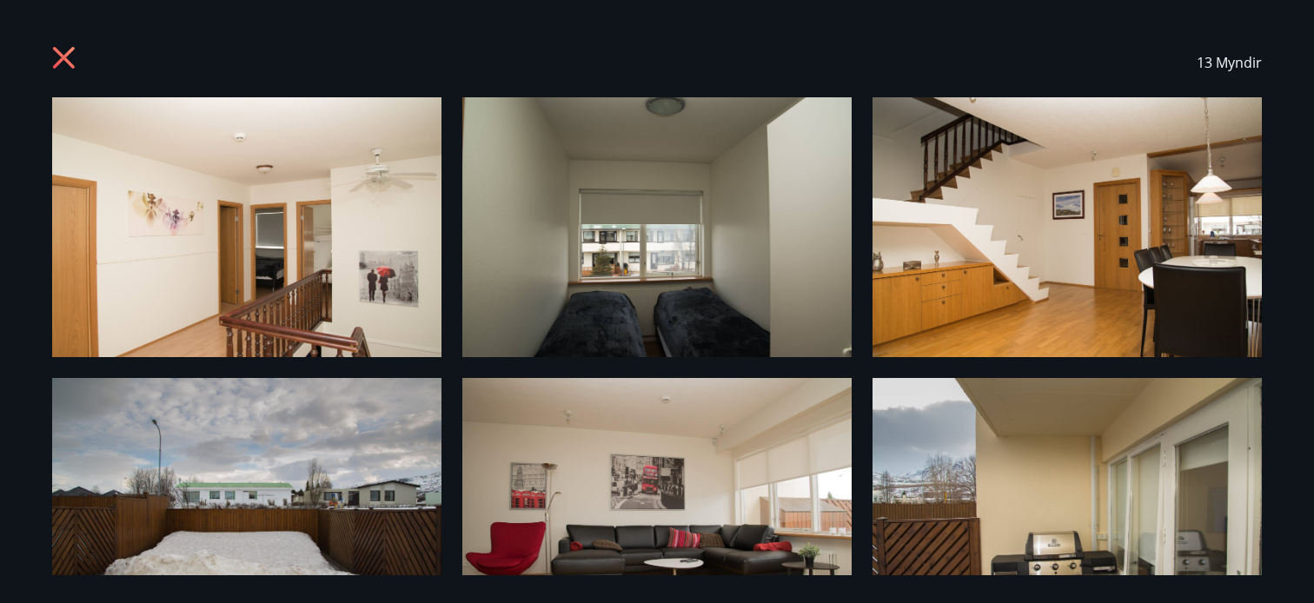
click at [67, 58] on icon at bounding box center [66, 60] width 28 height 28
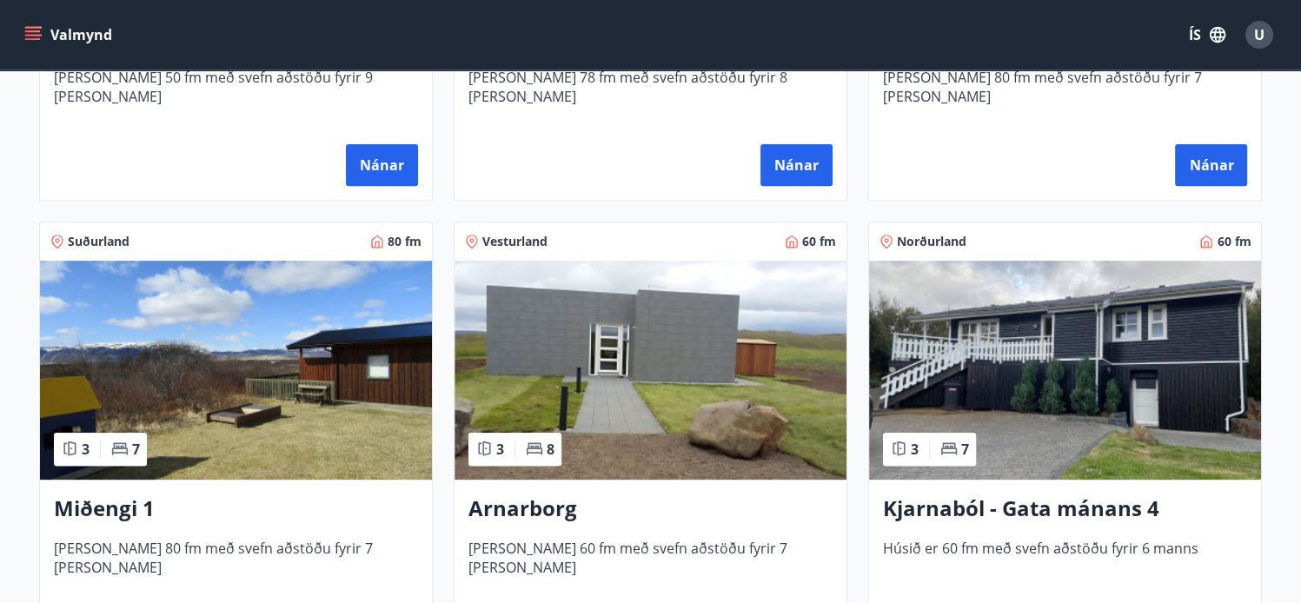
scroll to position [660, 0]
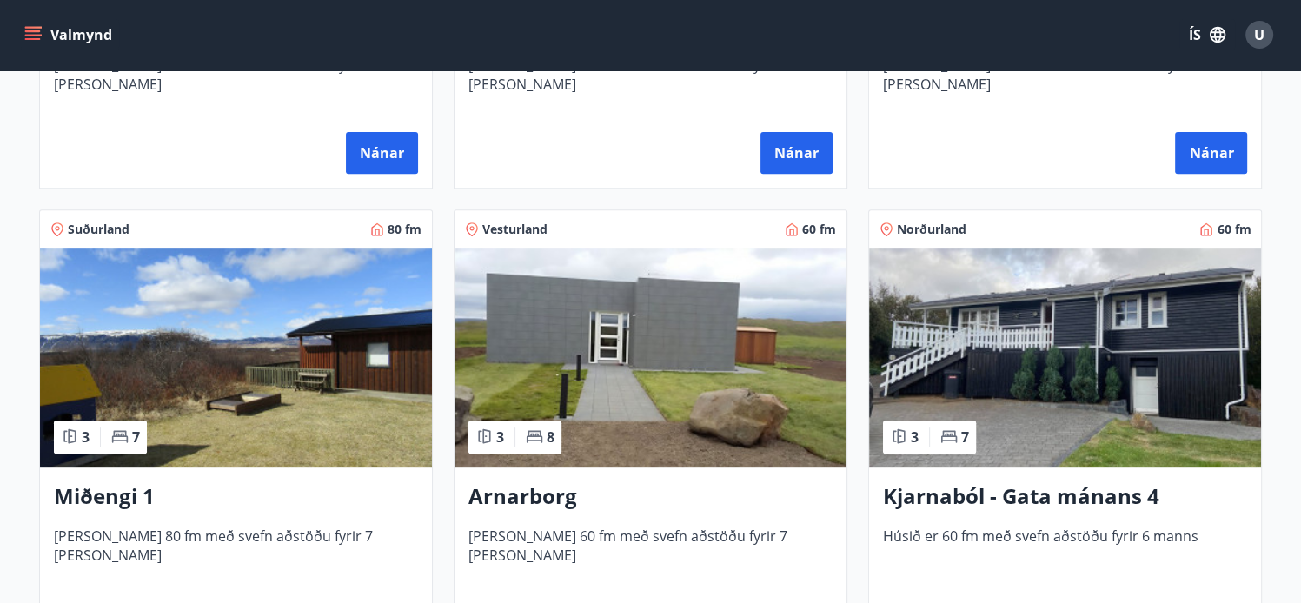
click at [1026, 315] on img at bounding box center [1065, 357] width 392 height 219
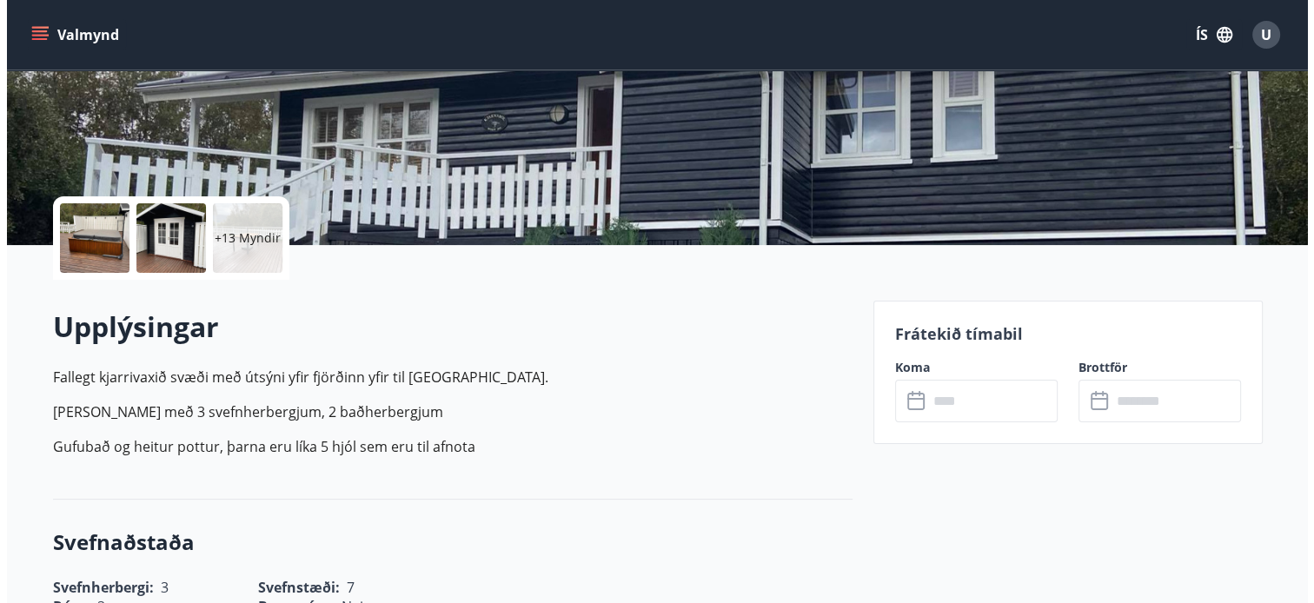
scroll to position [278, 0]
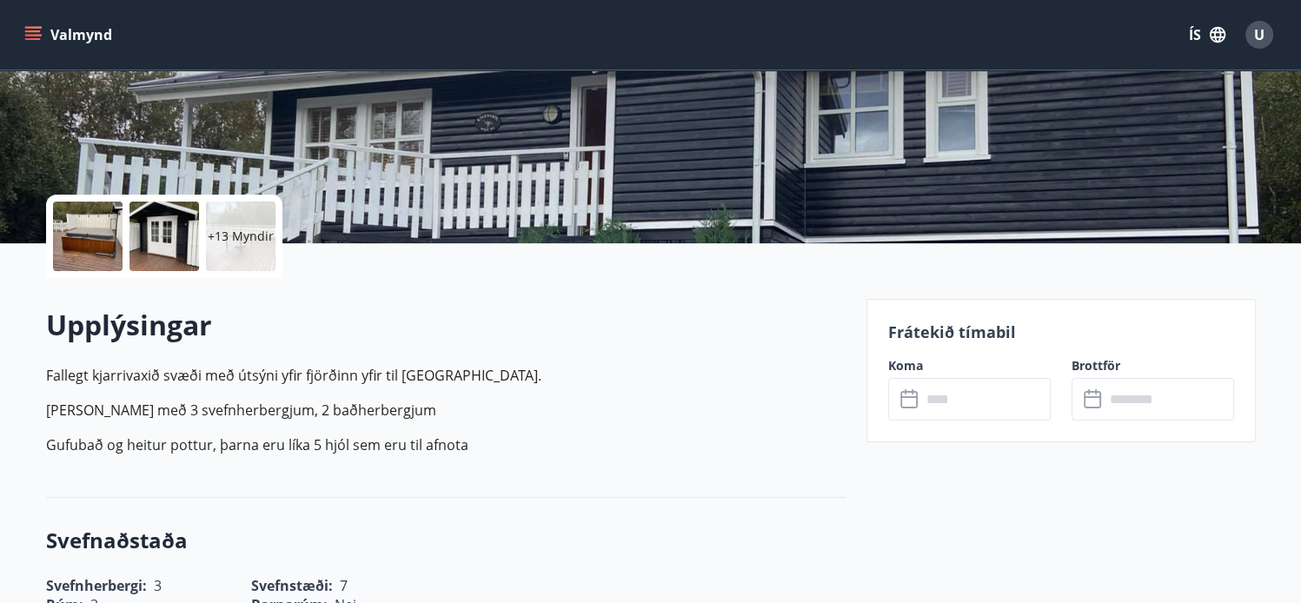
click at [227, 234] on p "+13 Myndir" at bounding box center [241, 236] width 66 height 17
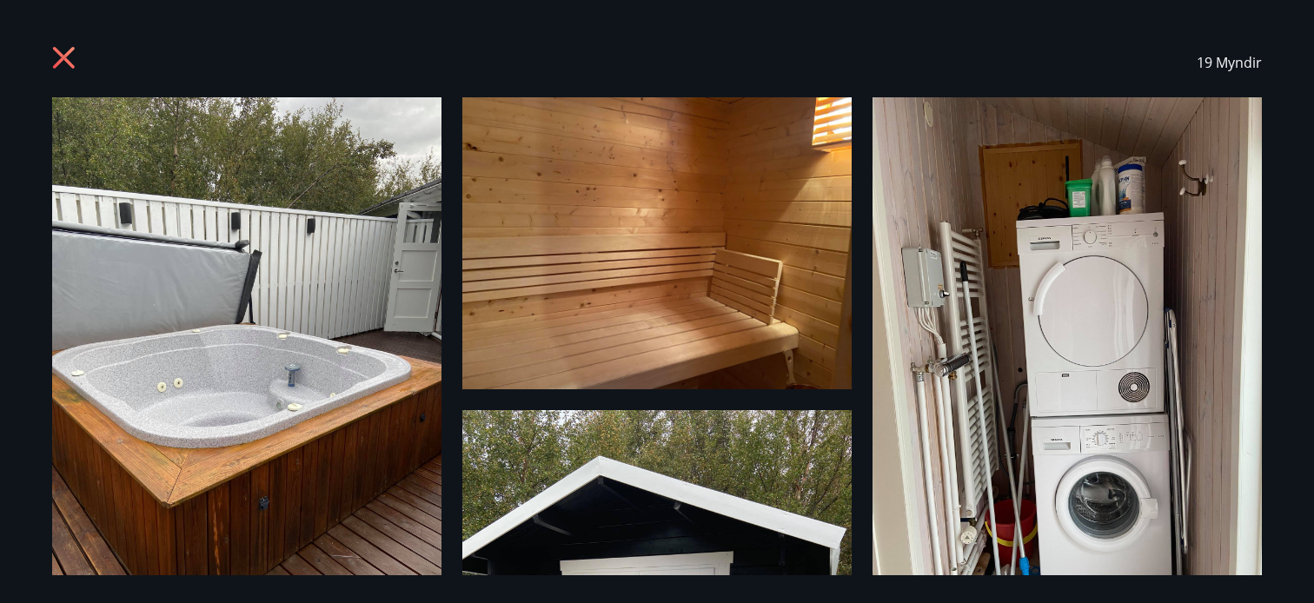
drag, startPoint x: 1275, startPoint y: 192, endPoint x: 1296, endPoint y: 260, distance: 70.9
click at [1296, 260] on div "19 Myndir" at bounding box center [657, 301] width 1314 height 603
click at [316, 286] on img at bounding box center [246, 356] width 389 height 519
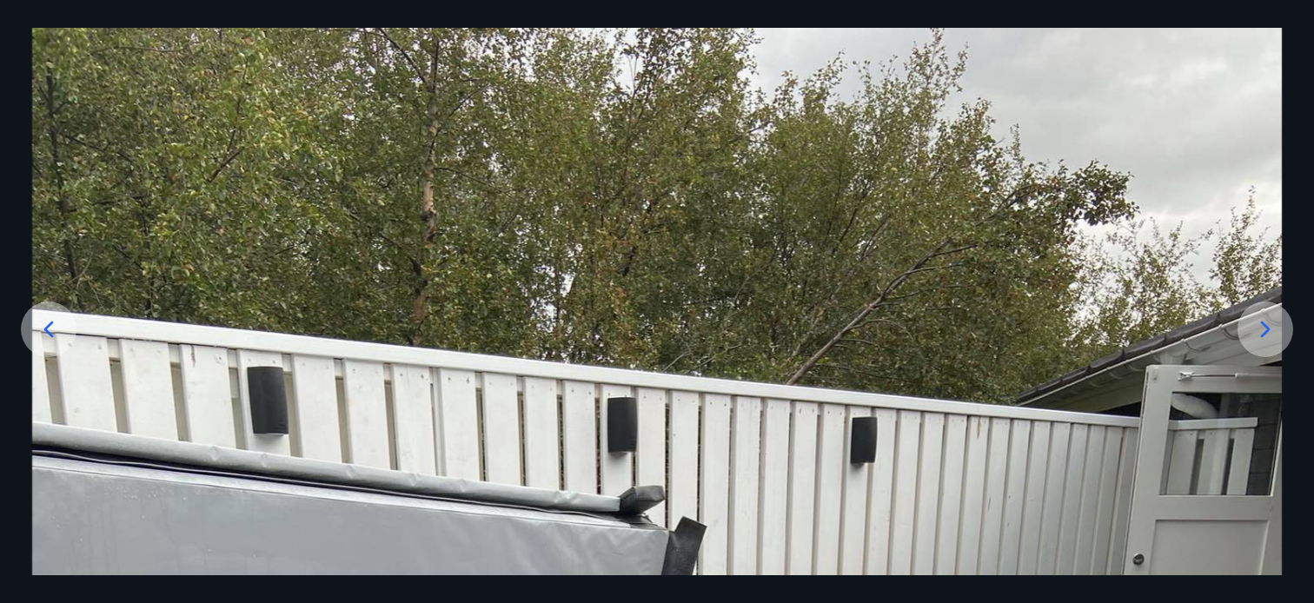
click at [1257, 324] on icon at bounding box center [1265, 329] width 28 height 28
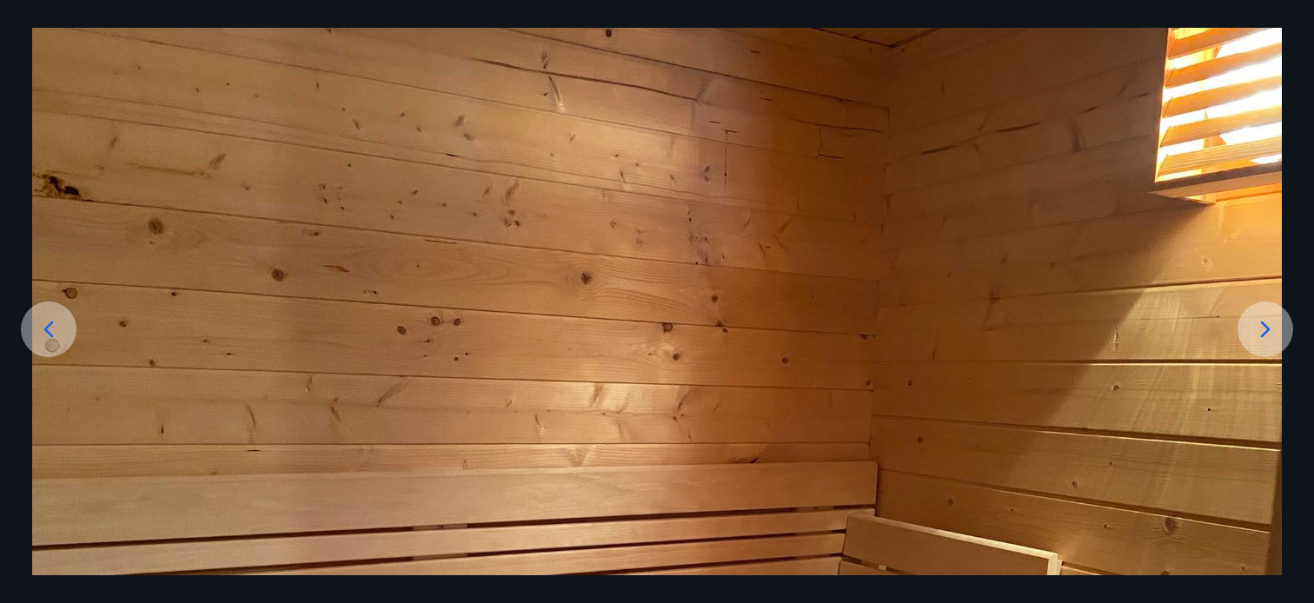
click at [1257, 324] on icon at bounding box center [1265, 329] width 28 height 28
